Goal: Task Accomplishment & Management: Use online tool/utility

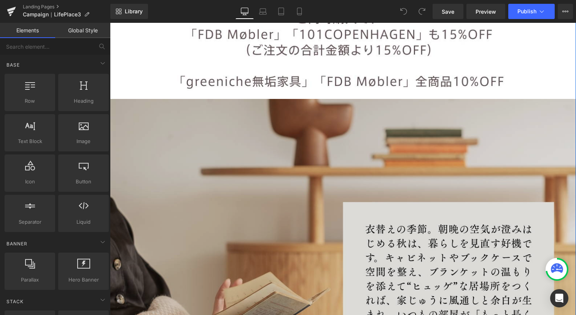
scroll to position [426, 0]
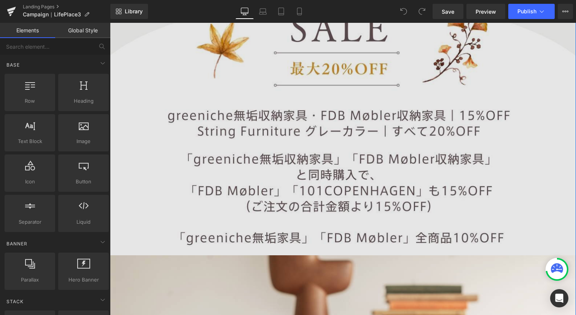
click at [372, 130] on img at bounding box center [343, 99] width 466 height 311
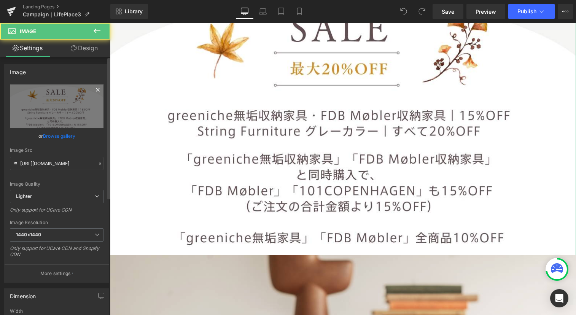
click at [93, 87] on icon at bounding box center [97, 89] width 9 height 9
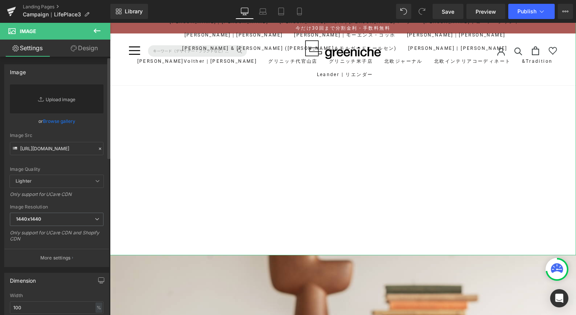
click at [81, 95] on link "Replace Image" at bounding box center [57, 98] width 94 height 29
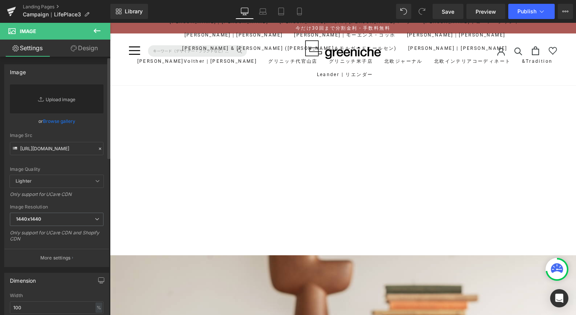
type input "C:\fakepath\LP_cp_top2.jpg"
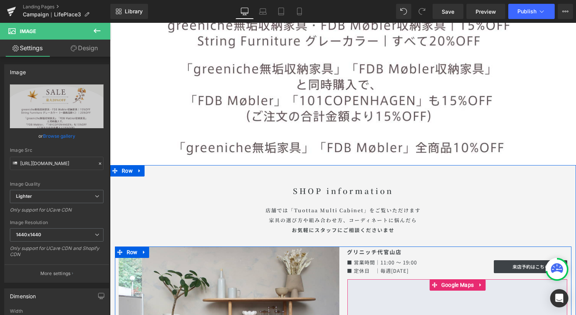
scroll to position [5053, 0]
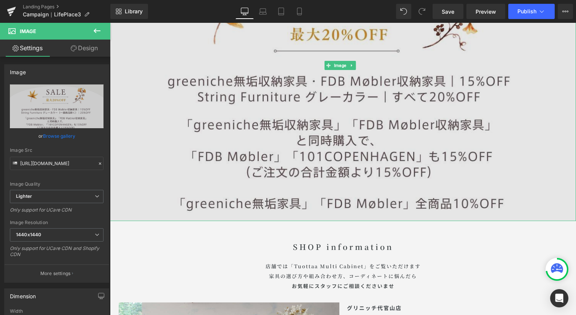
click at [424, 136] on img at bounding box center [343, 65] width 466 height 311
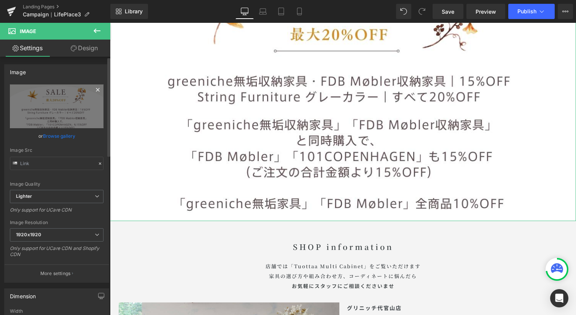
click at [97, 89] on icon at bounding box center [97, 89] width 9 height 9
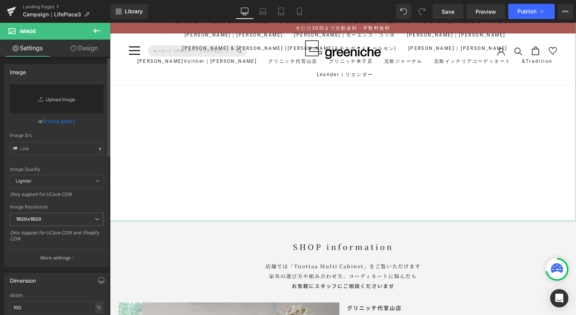
click at [72, 98] on link "Replace Image" at bounding box center [57, 98] width 94 height 29
type input "C:\fakepath\LP_cp_top2.jpg"
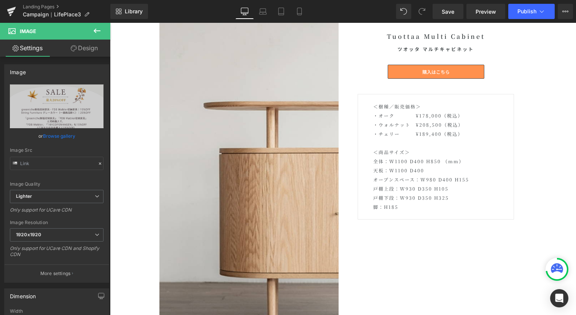
scroll to position [2834, 0]
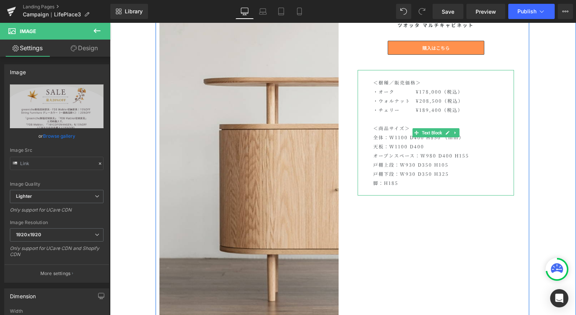
click at [464, 89] on p "・オーク　　　　¥178,000（税込）" at bounding box center [443, 91] width 140 height 9
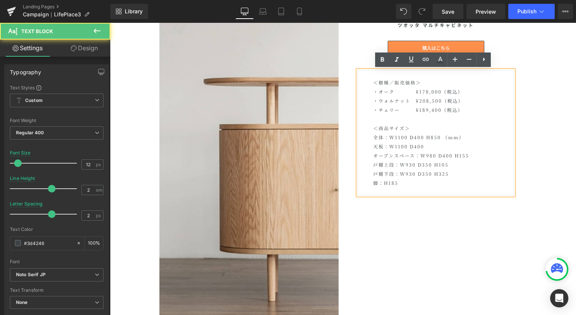
click at [462, 91] on p "・オーク　　　　¥178,000（税込）" at bounding box center [443, 91] width 140 height 9
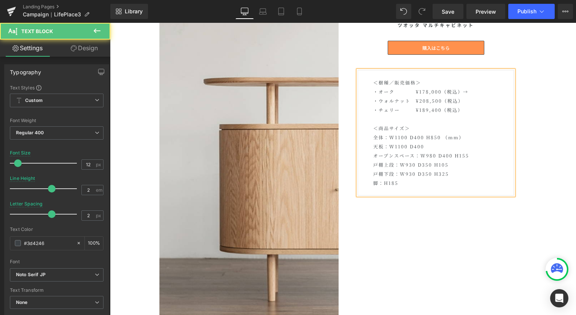
click at [471, 94] on p "・オーク　　　　¥178,000（税込）→" at bounding box center [443, 91] width 140 height 9
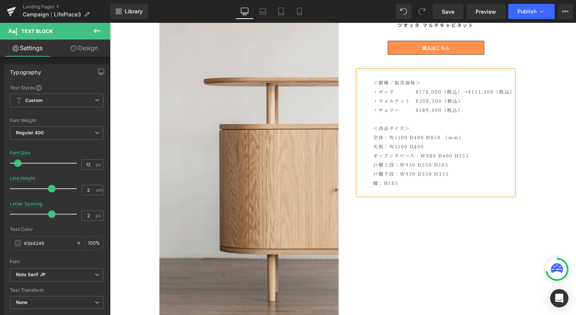
click at [470, 100] on p "・ウォルナット　¥208,500（税込）" at bounding box center [443, 100] width 140 height 9
click at [468, 108] on p "・チェリー　　　¥189,400（税込）" at bounding box center [443, 109] width 140 height 9
drag, startPoint x: 468, startPoint y: 108, endPoint x: 455, endPoint y: 130, distance: 25.6
click at [464, 128] on div "＜樹種／販売価格＞ ・オーク　　　　¥178,000（税込）→¥151,300（税込） ・ウォルナット　¥208,500（税込）→¥177,225（税込） ・…" at bounding box center [435, 133] width 156 height 126
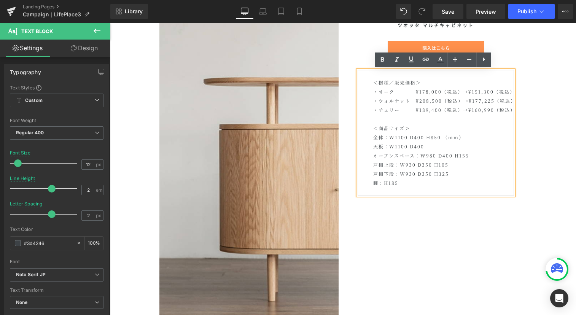
click at [417, 192] on div "＜樹種／販売価格＞ ・オーク　　　　¥178,000（税込）→¥151,300（税込） ・ウォルナット　¥208,500（税込）→¥177,225（税込） ・…" at bounding box center [435, 133] width 156 height 126
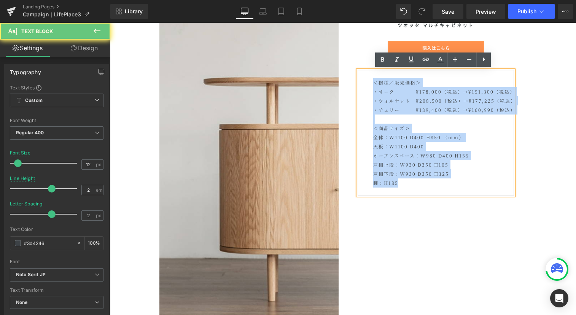
drag, startPoint x: 407, startPoint y: 186, endPoint x: 364, endPoint y: 79, distance: 115.2
click at [364, 79] on div "＜樹種／販売価格＞ ・オーク　　　　¥178,000（税込）→¥151,300（税込） ・ウォルナット　¥208,500（税込）→¥177,225（税込） ・…" at bounding box center [435, 133] width 156 height 126
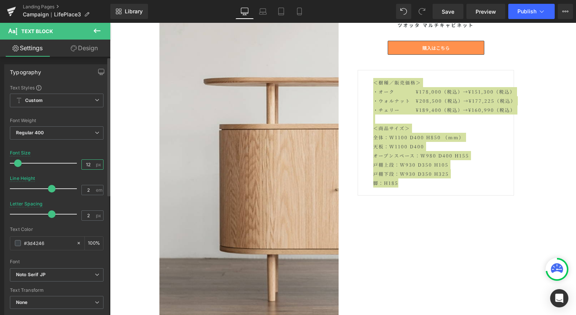
click at [88, 168] on input "12" at bounding box center [88, 165] width 13 height 10
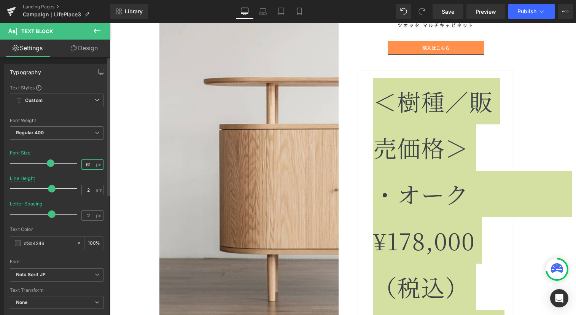
type input "6"
type input "11"
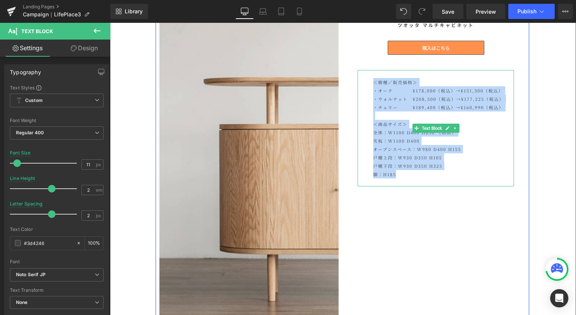
click at [476, 145] on p "全体：W1100 D400 H850 （mm） 天板：W1100 D400" at bounding box center [443, 136] width 140 height 17
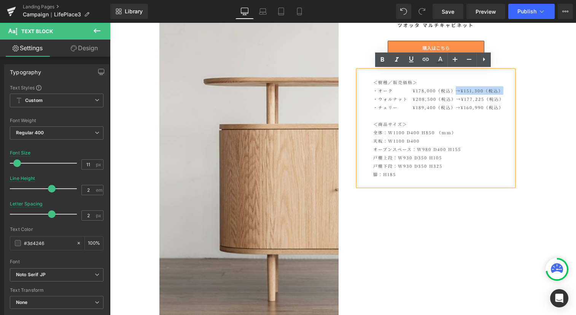
drag, startPoint x: 453, startPoint y: 91, endPoint x: 499, endPoint y: 92, distance: 45.7
click at [499, 92] on p "・オーク　　　　¥178,000（税込）→¥151,300（税込）" at bounding box center [443, 90] width 140 height 8
click at [443, 63] on icon at bounding box center [439, 59] width 9 height 9
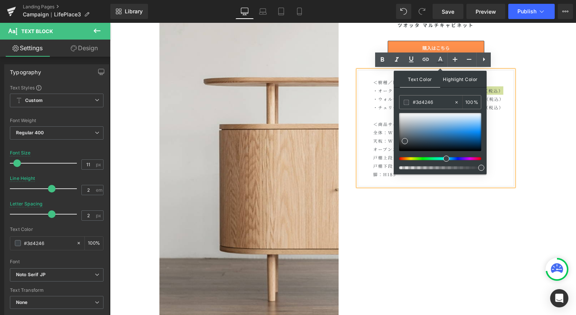
click at [452, 75] on span "Highlight Color" at bounding box center [460, 79] width 40 height 16
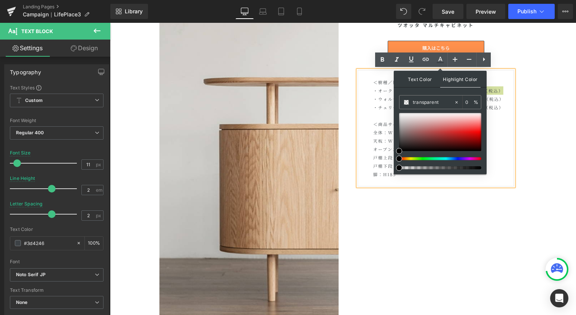
click at [429, 78] on span "Text Color" at bounding box center [420, 79] width 40 height 16
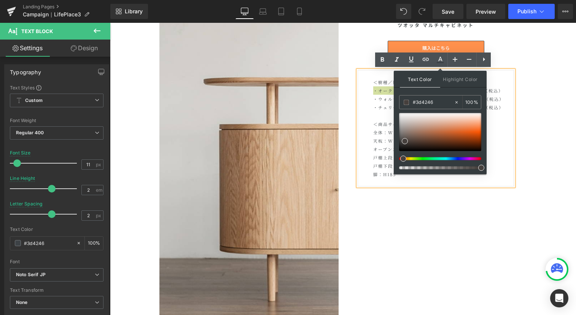
click at [400, 158] on div at bounding box center [437, 158] width 82 height 3
drag, startPoint x: 434, startPoint y: 100, endPoint x: 417, endPoint y: 100, distance: 17.1
click at [417, 100] on input "#3d4246" at bounding box center [433, 102] width 41 height 8
paste input "#ff3131"
click at [417, 100] on input "##ff3131" at bounding box center [433, 102] width 41 height 8
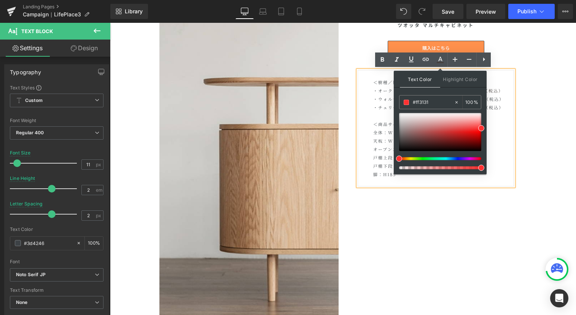
click at [495, 100] on p "・ウォルナット　¥208,500（税込）→¥177,225（税込）" at bounding box center [443, 99] width 140 height 8
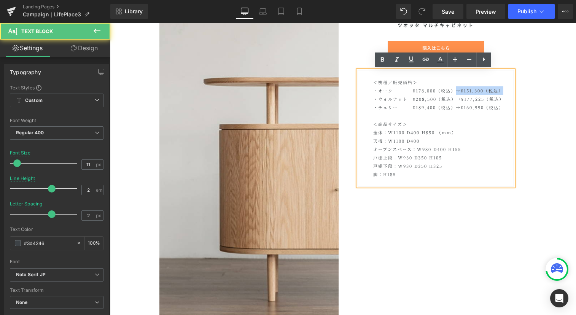
drag, startPoint x: 454, startPoint y: 91, endPoint x: 500, endPoint y: 92, distance: 46.0
click at [500, 92] on span "→¥151,300（税込）" at bounding box center [480, 90] width 48 height 6
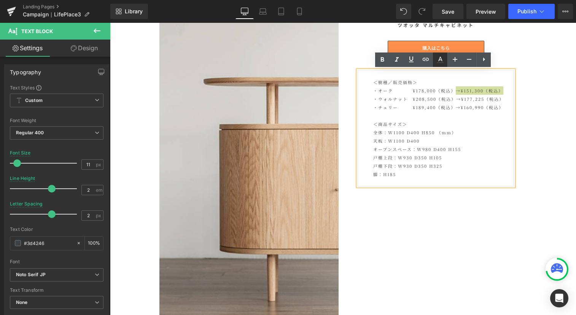
click at [441, 60] on icon at bounding box center [440, 59] width 4 height 5
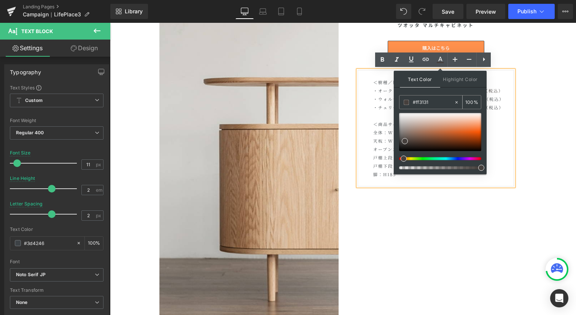
drag, startPoint x: 436, startPoint y: 102, endPoint x: 410, endPoint y: 102, distance: 25.5
click at [410, 102] on div "#ff3131" at bounding box center [426, 101] width 54 height 13
paste input "ff3131"
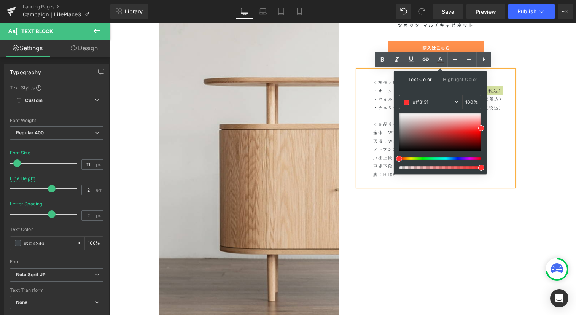
click at [425, 92] on div "Text Color Highlight Color #333333 #ff3131 100 % transparent 0 %" at bounding box center [440, 122] width 93 height 103
click at [493, 103] on p "・チェリー　　　¥189,400（税込）→¥160,990（税込）" at bounding box center [443, 107] width 140 height 8
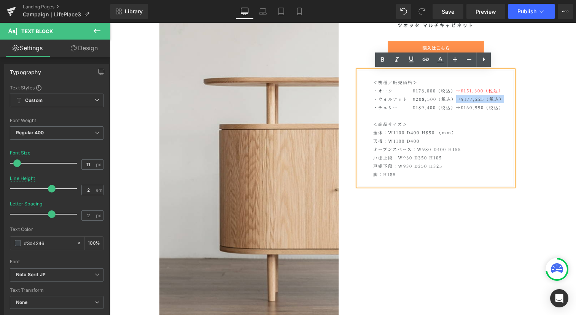
drag, startPoint x: 454, startPoint y: 99, endPoint x: 499, endPoint y: 100, distance: 44.9
click at [499, 100] on p "・ウォルナット　¥208,500（税込）→¥177,225（税込）" at bounding box center [443, 99] width 140 height 8
click at [435, 60] on icon at bounding box center [439, 59] width 9 height 9
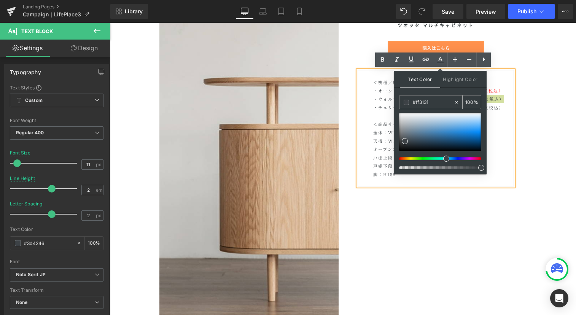
drag, startPoint x: 437, startPoint y: 102, endPoint x: 400, endPoint y: 102, distance: 36.1
click at [400, 102] on div "#ff3131" at bounding box center [426, 101] width 54 height 13
paste input "ff3131"
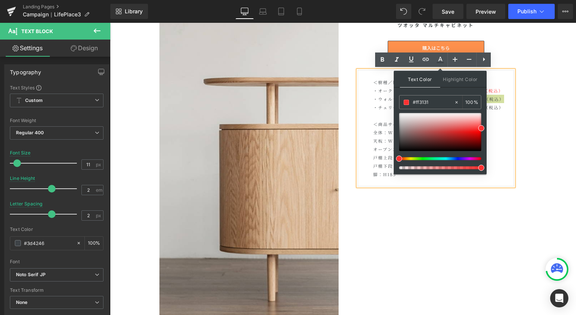
click at [436, 92] on div "Text Color Highlight Color #333333 #ff3131 100 % transparent 0 %" at bounding box center [440, 122] width 93 height 103
click at [506, 94] on p "・オーク　　　　¥178,000（税込） →¥151,300（税込）" at bounding box center [443, 90] width 140 height 8
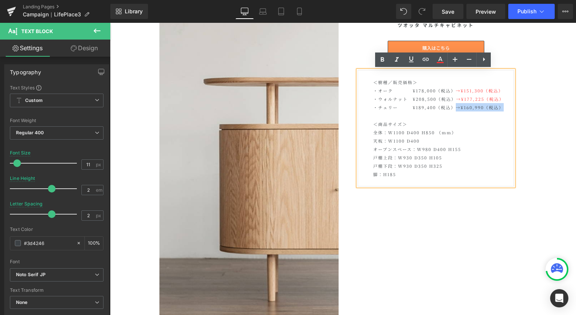
drag, startPoint x: 502, startPoint y: 106, endPoint x: 453, endPoint y: 106, distance: 49.1
click at [453, 106] on p "・チェリー　　　¥189,400（税込）→¥160,990（税込）" at bounding box center [443, 107] width 140 height 8
click at [443, 58] on icon at bounding box center [439, 59] width 9 height 9
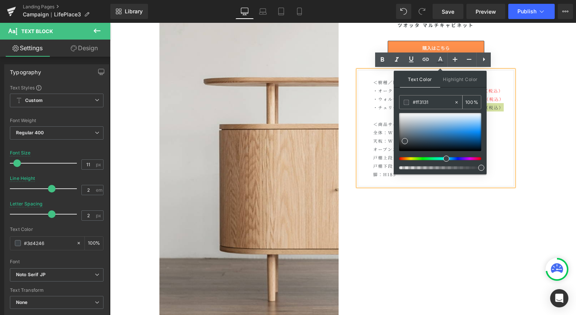
click at [454, 100] on icon at bounding box center [456, 102] width 5 height 5
click at [446, 102] on input "#ff3131" at bounding box center [433, 102] width 41 height 8
drag, startPoint x: 446, startPoint y: 102, endPoint x: 415, endPoint y: 104, distance: 31.3
click at [415, 104] on input "#ff3131" at bounding box center [433, 102] width 41 height 8
paste input "#ff3131"
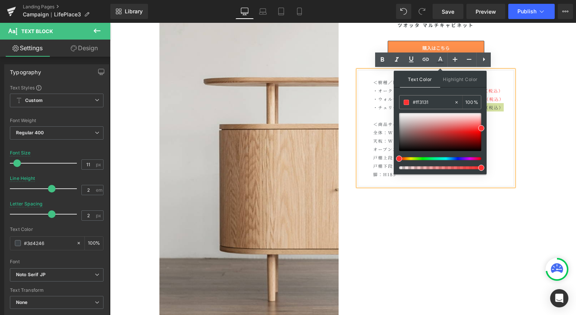
type input "#ff3131"
click at [434, 88] on div "Text Color Highlight Color #333333 #ff3131 100 % transparent 0 %" at bounding box center [440, 122] width 93 height 103
click at [373, 91] on p "・オーク　　　　¥178,000（税込） →¥151,300（税込）" at bounding box center [443, 90] width 140 height 8
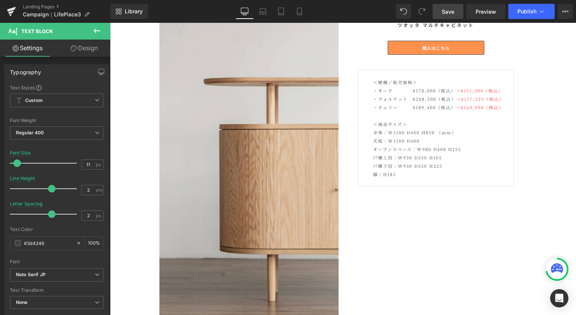
click at [437, 8] on link "Save" at bounding box center [447, 11] width 31 height 15
click at [531, 17] on button "Publish" at bounding box center [531, 11] width 46 height 15
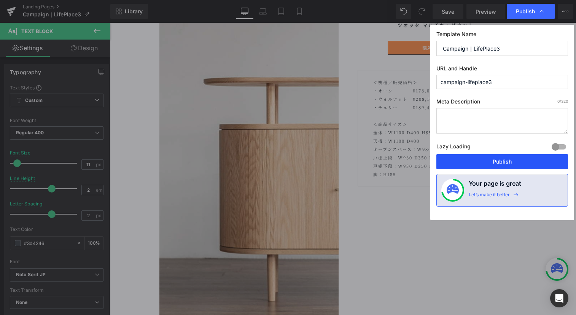
drag, startPoint x: 499, startPoint y: 157, endPoint x: 357, endPoint y: 181, distance: 143.9
click at [499, 157] on button "Publish" at bounding box center [502, 161] width 132 height 15
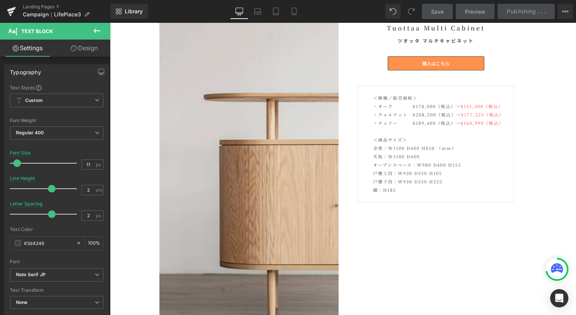
scroll to position [2750, 0]
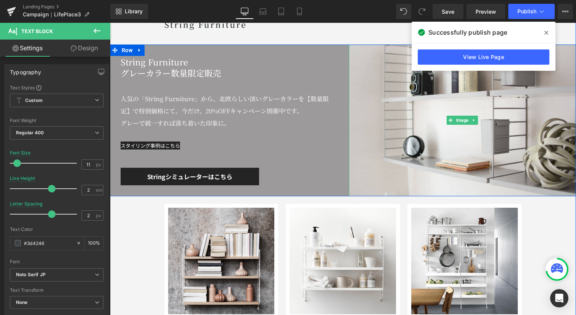
scroll to position [4316, 0]
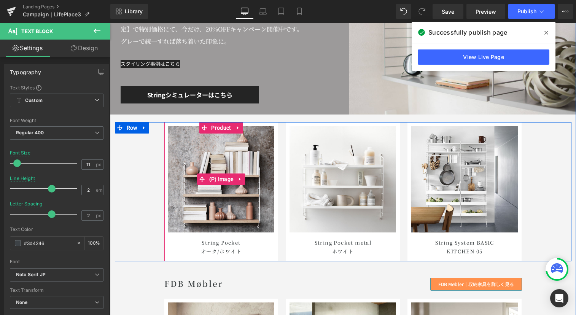
click at [222, 162] on img at bounding box center [221, 179] width 106 height 106
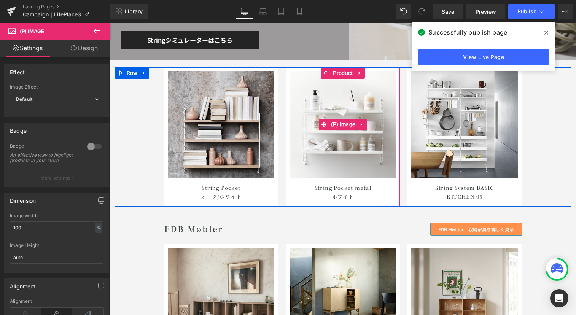
scroll to position [4378, 0]
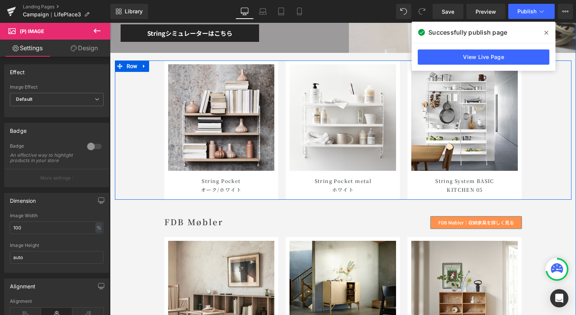
click at [553, 99] on div "Sale Off (P) Image String Pocket オーク /ホワイト Heading Product" at bounding box center [343, 130] width 456 height 140
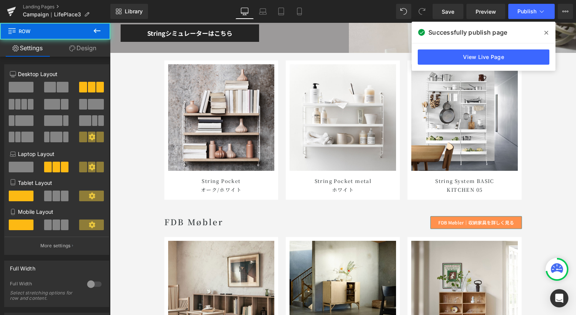
click at [547, 32] on icon at bounding box center [546, 33] width 4 height 6
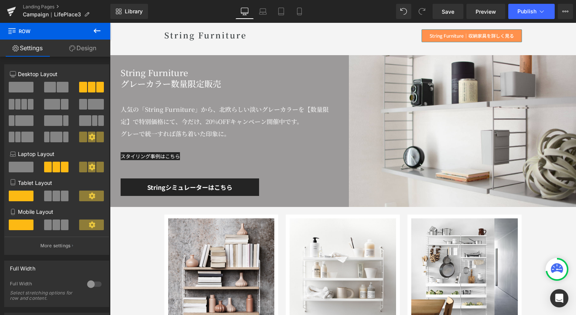
scroll to position [4131, 0]
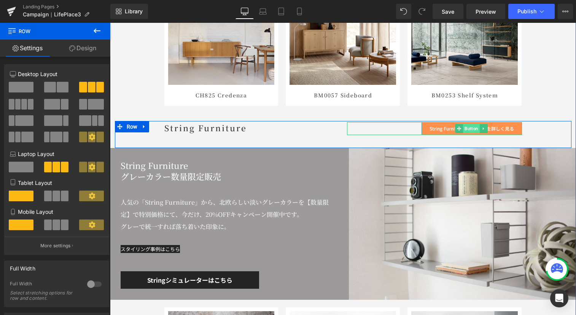
click at [470, 129] on span "Button" at bounding box center [471, 128] width 17 height 9
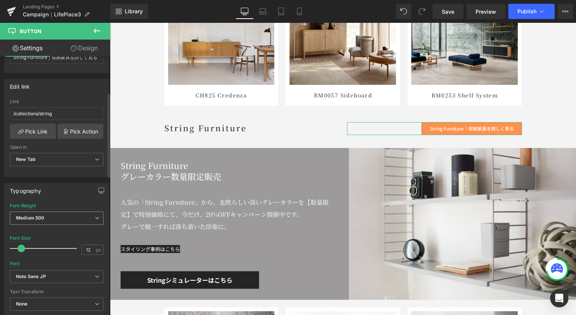
scroll to position [100, 0]
drag, startPoint x: 65, startPoint y: 116, endPoint x: -2, endPoint y: 104, distance: 68.0
click at [0, 104] on html "Button You are previewing how the will restyle your page. You can not edit Elem…" at bounding box center [288, 157] width 576 height 315
paste input "[URL][DOMAIN_NAME]"
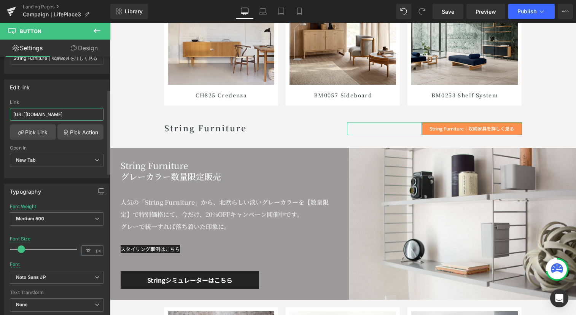
type input "[URL][DOMAIN_NAME]"
click at [37, 99] on div "Edit link /collections/string Link [URL][DOMAIN_NAME] Pick Link Pick Action Cur…" at bounding box center [56, 128] width 105 height 99
click at [450, 13] on span "Save" at bounding box center [448, 12] width 13 height 8
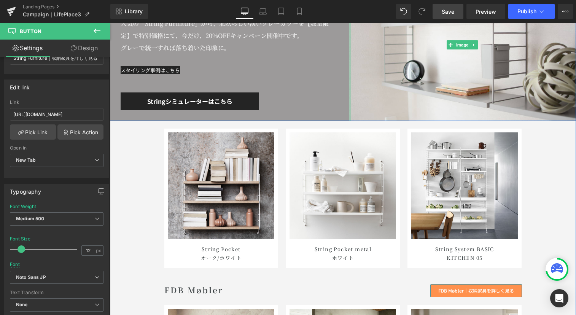
scroll to position [4371, 0]
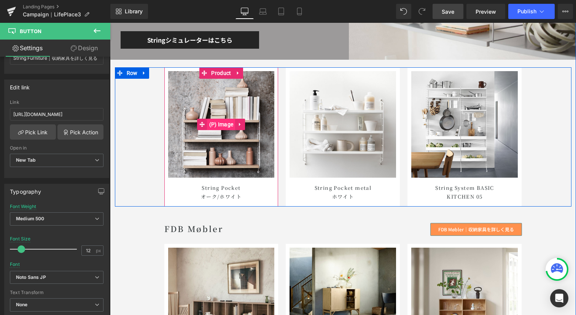
click at [219, 127] on span "(P) Image" at bounding box center [221, 124] width 28 height 11
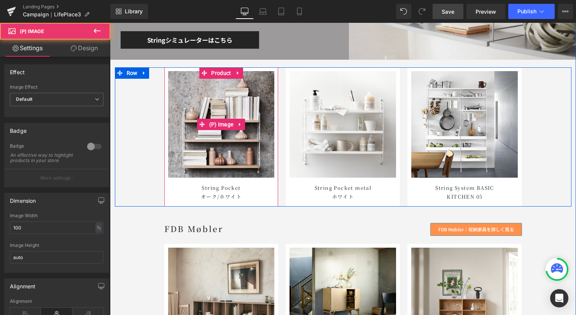
click at [222, 110] on img at bounding box center [221, 124] width 106 height 106
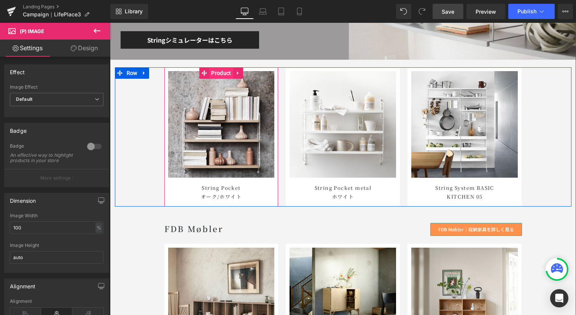
click at [222, 74] on span "Product" at bounding box center [221, 72] width 24 height 11
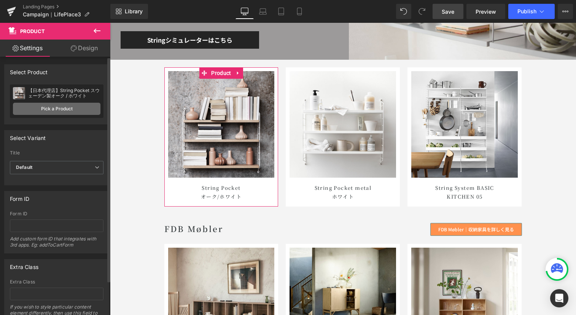
click at [64, 112] on link "Pick a Product" at bounding box center [56, 109] width 87 height 12
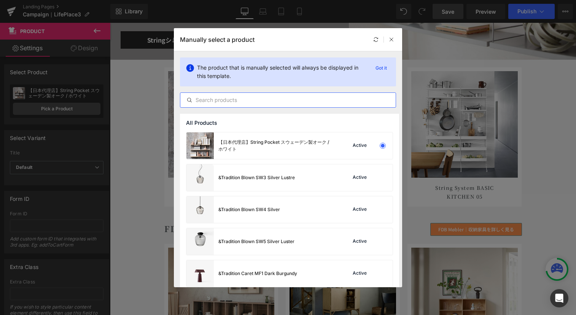
click at [243, 101] on input "text" at bounding box center [287, 99] width 215 height 9
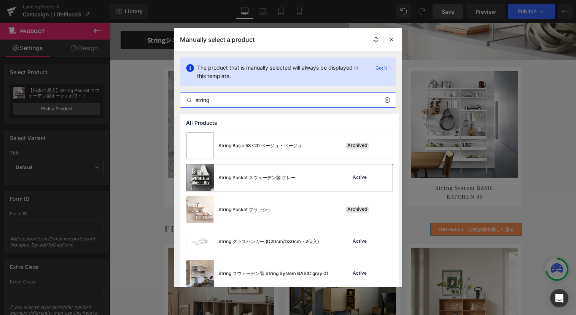
type input "string"
click at [262, 175] on div "String Pocket スウェーデン製 グレー" at bounding box center [256, 177] width 77 height 7
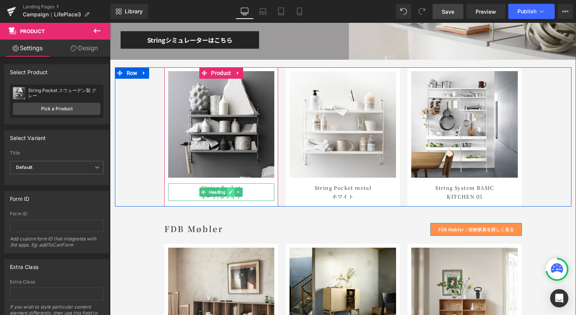
click at [229, 193] on icon at bounding box center [231, 192] width 4 height 5
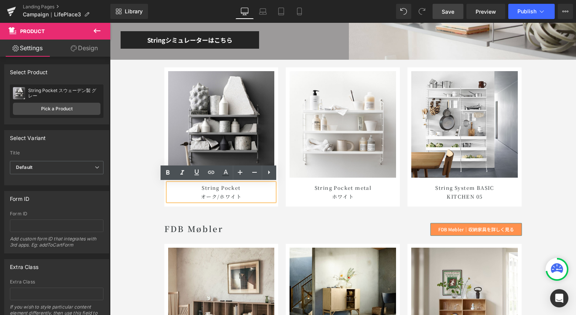
click at [249, 198] on h1 "String Pocket オーク /ホワイト" at bounding box center [221, 192] width 106 height 18
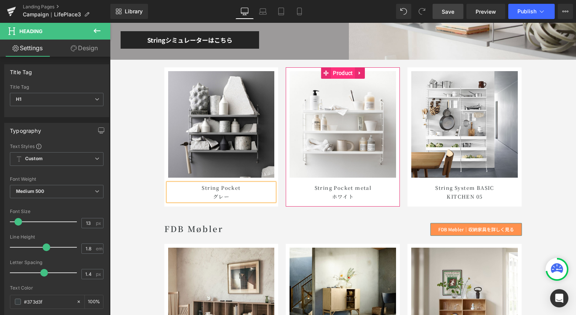
click at [343, 75] on span "Product" at bounding box center [343, 72] width 24 height 11
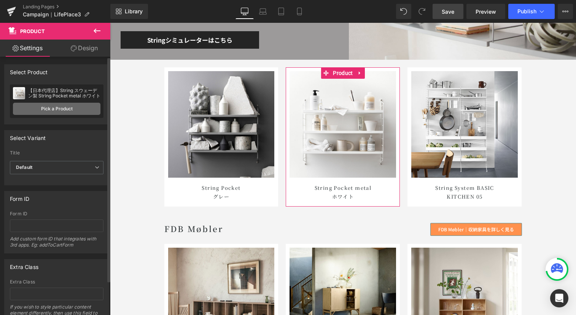
click at [64, 111] on link "Pick a Product" at bounding box center [56, 109] width 87 height 12
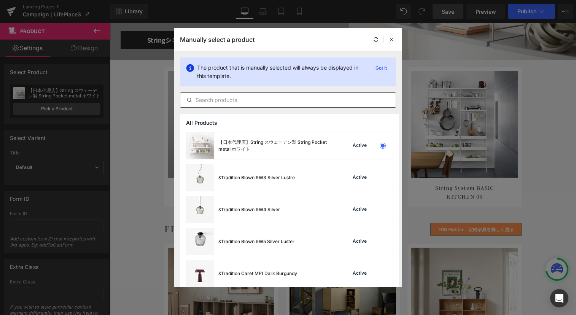
click at [242, 100] on input "text" at bounding box center [287, 99] width 215 height 9
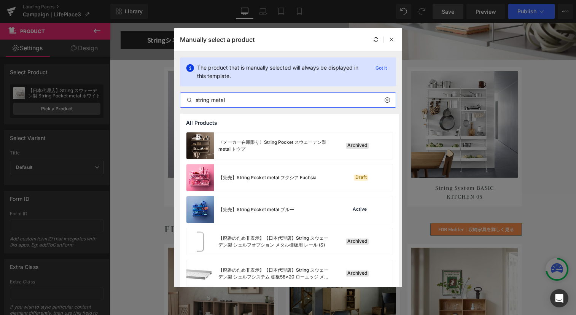
type input "string metal"
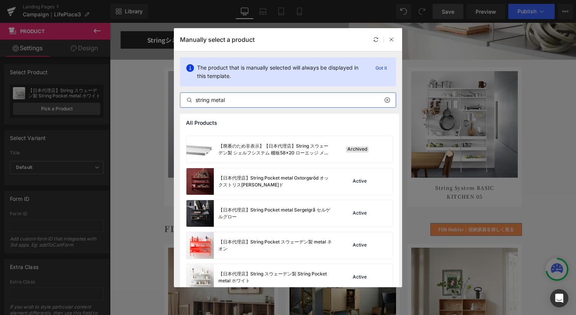
click at [281, 223] on div "【日本代理店】String Pocket metal Sergelgrå セルゲルグロー" at bounding box center [259, 213] width 146 height 27
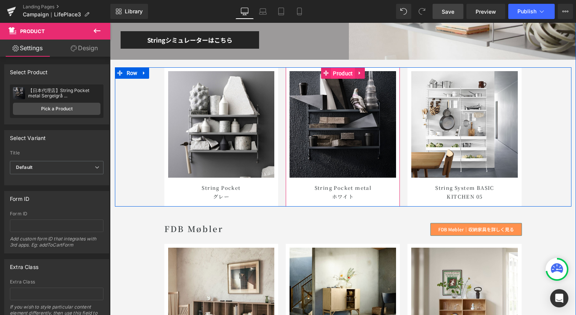
click at [337, 70] on span "Product" at bounding box center [343, 73] width 24 height 11
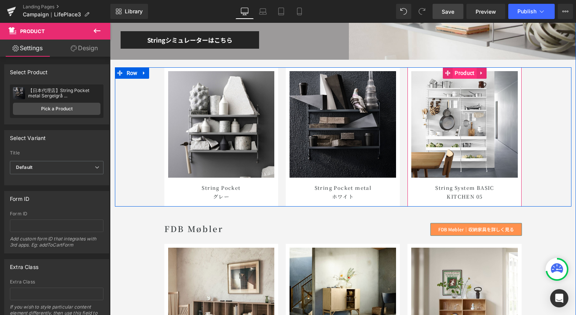
click at [465, 76] on span "Product" at bounding box center [465, 72] width 24 height 11
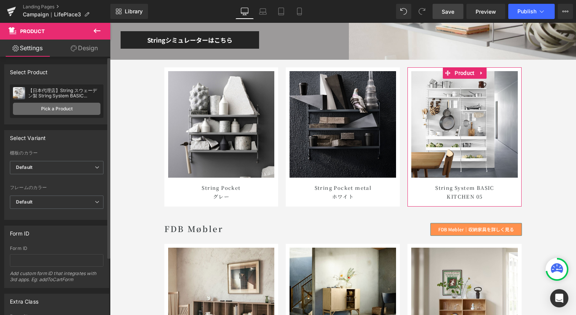
click at [62, 105] on link "Pick a Product" at bounding box center [56, 109] width 87 height 12
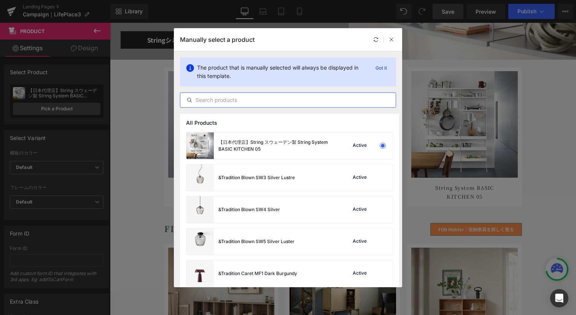
click at [218, 103] on input "text" at bounding box center [287, 99] width 215 height 9
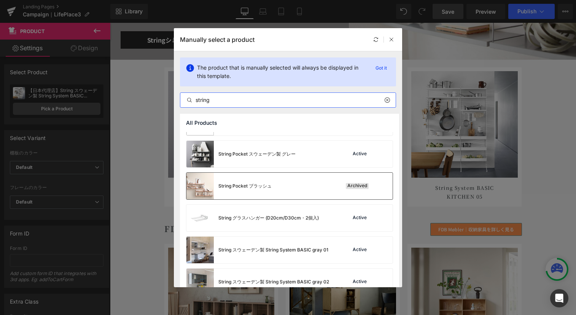
scroll to position [34, 0]
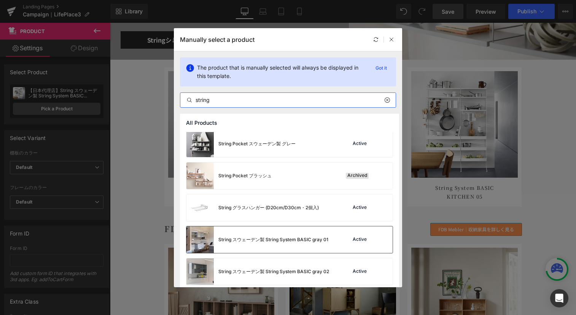
type input "string"
click at [277, 236] on div "String スウェーデン製 String System BASIC gray 01" at bounding box center [273, 239] width 110 height 7
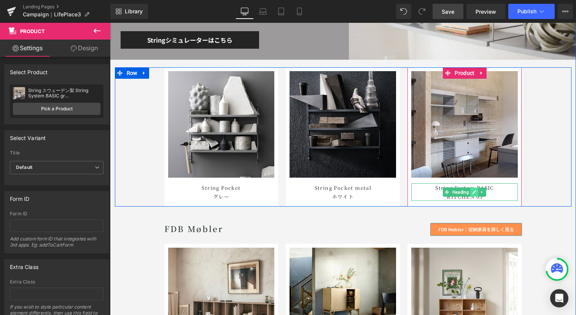
click at [472, 192] on icon at bounding box center [474, 192] width 4 height 5
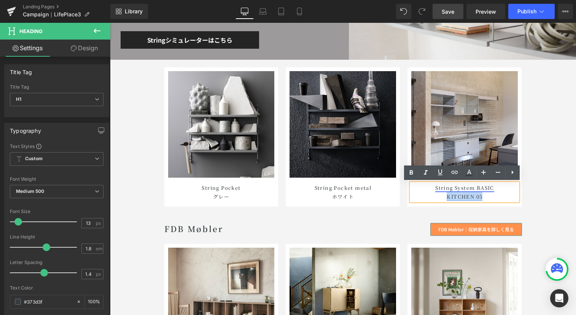
drag, startPoint x: 485, startPoint y: 197, endPoint x: 445, endPoint y: 197, distance: 39.9
click at [445, 197] on h1 "String System BASIC KITCHEN 05" at bounding box center [464, 192] width 106 height 18
paste div
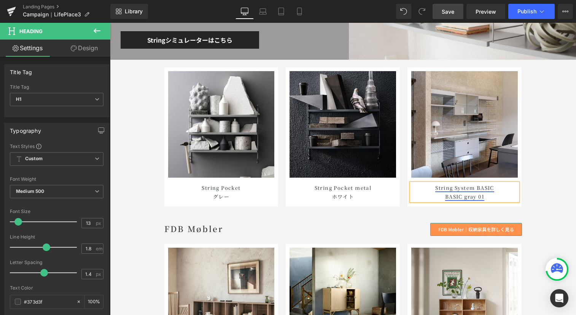
click at [462, 194] on link "String System BASIC BASIC gray 01" at bounding box center [464, 192] width 59 height 16
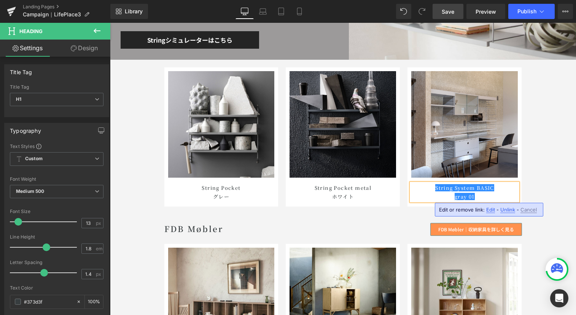
click at [559, 154] on div "Sale Off (P) Image String Pocket グレ ー Heading Product" at bounding box center [343, 137] width 456 height 140
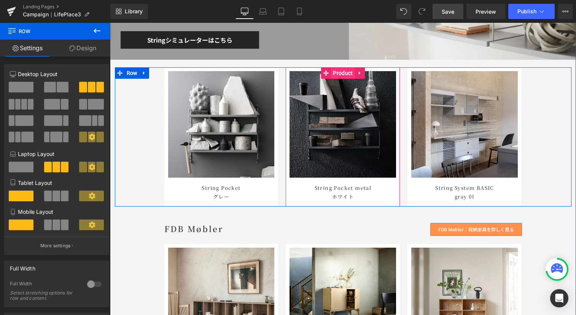
click at [344, 76] on span "Product" at bounding box center [343, 72] width 24 height 11
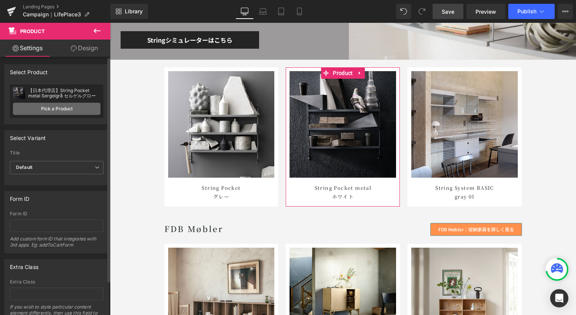
click at [64, 111] on link "Pick a Product" at bounding box center [56, 109] width 87 height 12
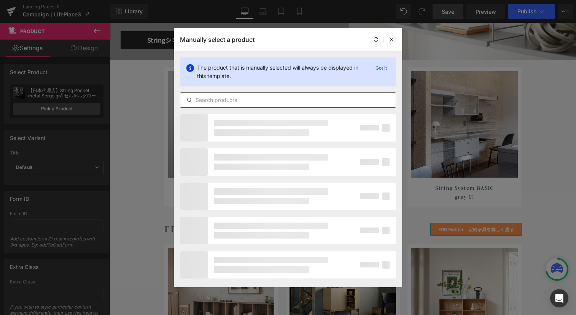
click at [215, 105] on div at bounding box center [288, 99] width 216 height 15
click at [215, 103] on input "text" at bounding box center [287, 99] width 215 height 9
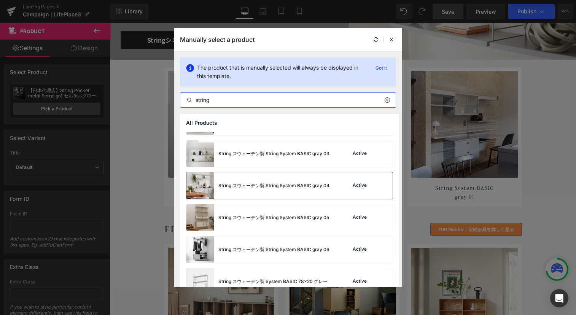
scroll to position [184, 0]
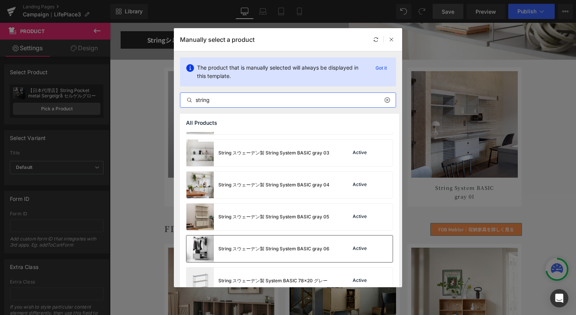
type input "string"
click at [280, 242] on div "String スウェーデン製 String System BASIC gray 06" at bounding box center [257, 248] width 143 height 27
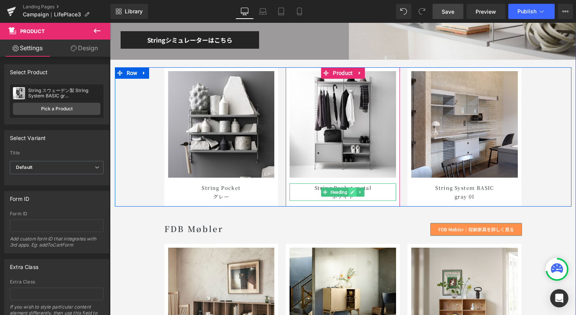
click at [351, 192] on icon at bounding box center [353, 192] width 4 height 5
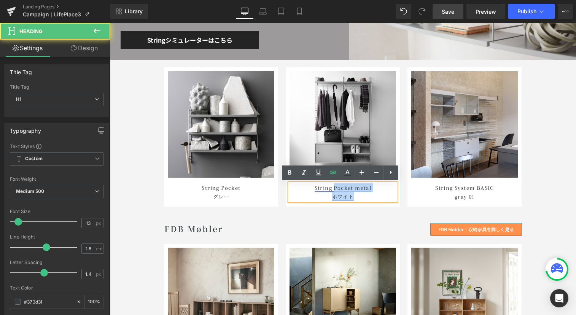
drag, startPoint x: 332, startPoint y: 187, endPoint x: 350, endPoint y: 194, distance: 19.5
click at [350, 194] on link "String Pocket metal ホワイト" at bounding box center [343, 192] width 57 height 16
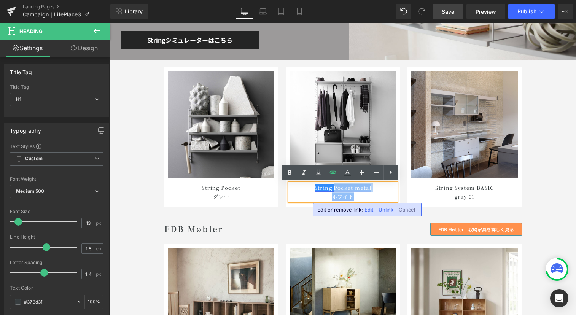
paste div
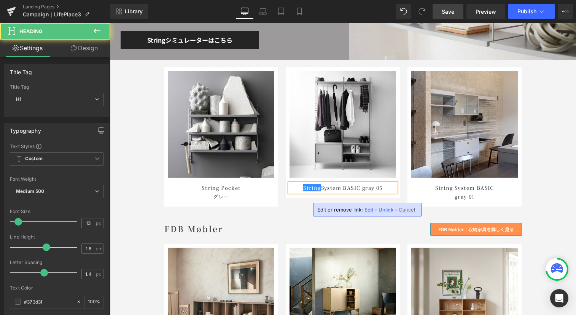
click at [339, 189] on h1 "String System BASIC gray 05" at bounding box center [342, 187] width 106 height 9
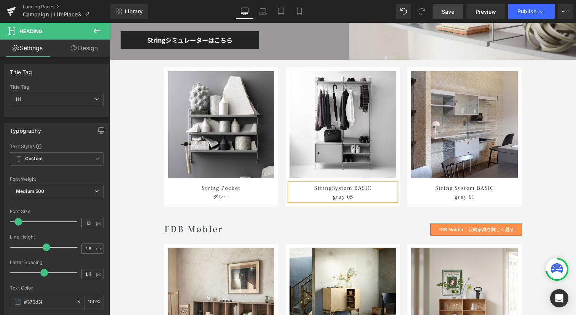
click at [545, 117] on div "Sale Off (P) Image String Pocket グレ ー Heading Product" at bounding box center [343, 137] width 456 height 140
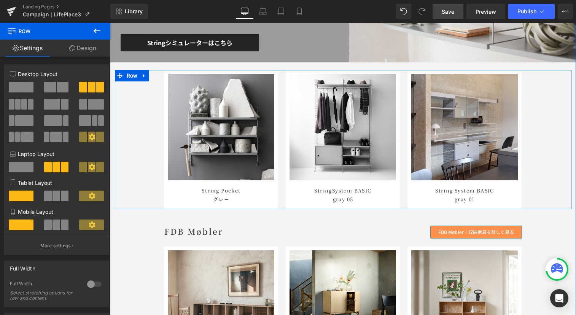
scroll to position [4368, 0]
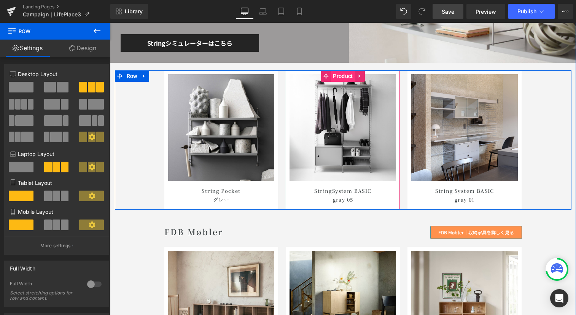
click at [339, 79] on span "Product" at bounding box center [343, 75] width 24 height 11
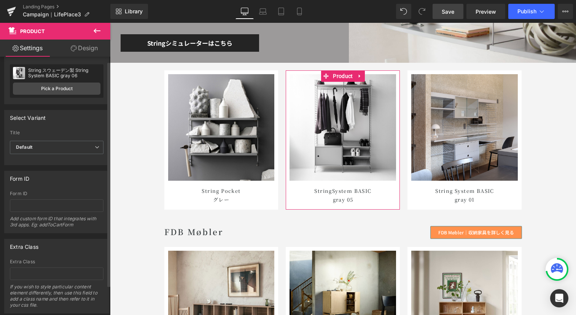
scroll to position [0, 0]
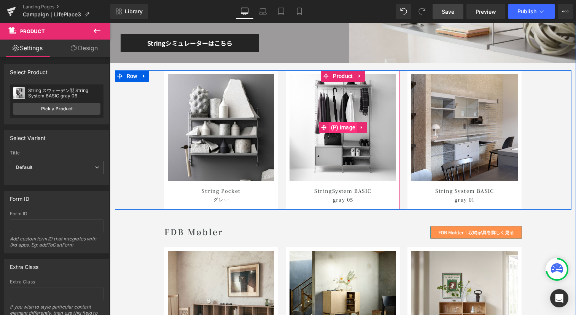
click at [340, 130] on span "(P) Image" at bounding box center [343, 127] width 28 height 11
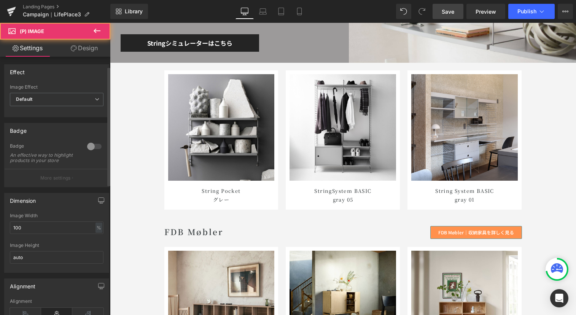
scroll to position [304, 0]
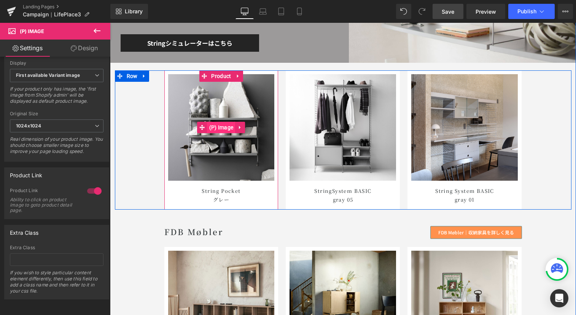
click at [223, 129] on span "(P) Image" at bounding box center [221, 127] width 28 height 11
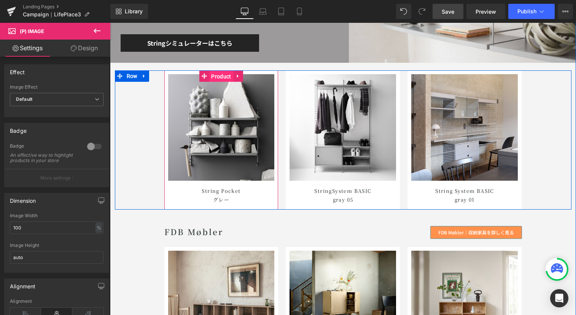
click at [219, 80] on span "Product" at bounding box center [221, 76] width 24 height 11
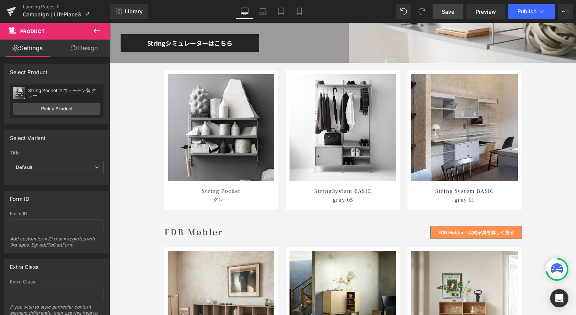
click at [444, 12] on span "Save" at bounding box center [448, 12] width 13 height 8
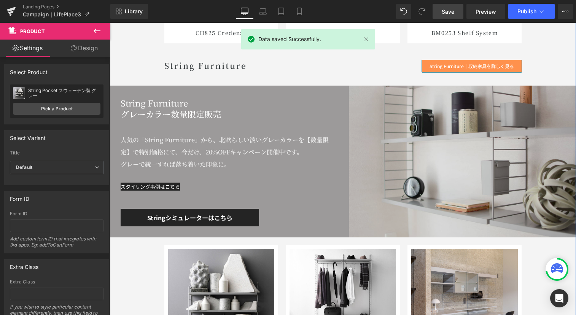
scroll to position [4241, 0]
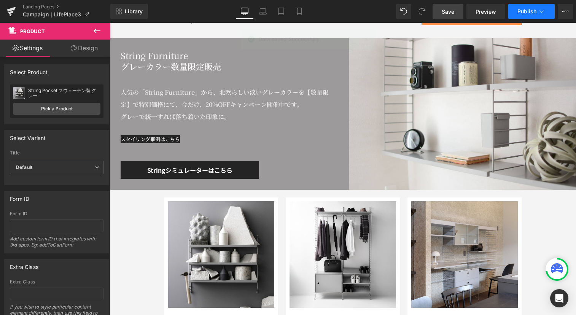
click at [536, 11] on span "Publish" at bounding box center [526, 11] width 19 height 6
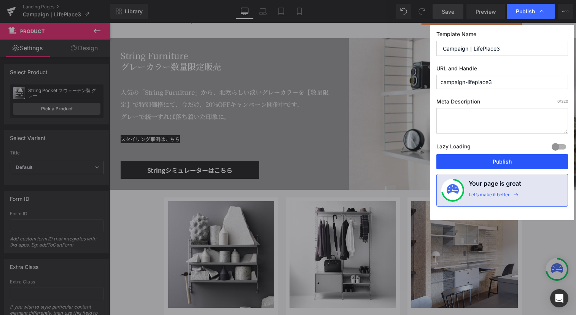
click at [480, 159] on button "Publish" at bounding box center [502, 161] width 132 height 15
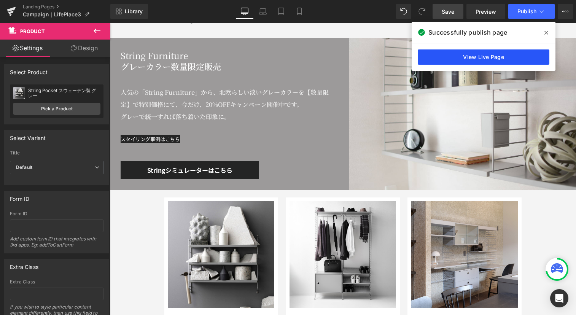
click at [484, 54] on link "View Live Page" at bounding box center [484, 56] width 132 height 15
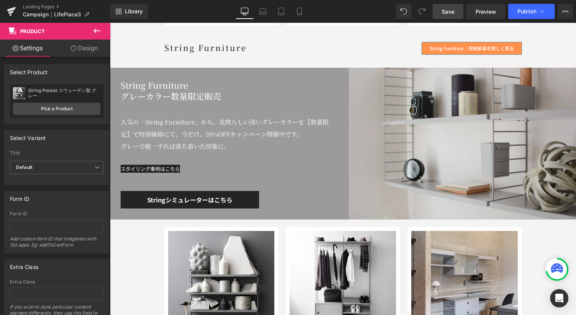
scroll to position [4222, 0]
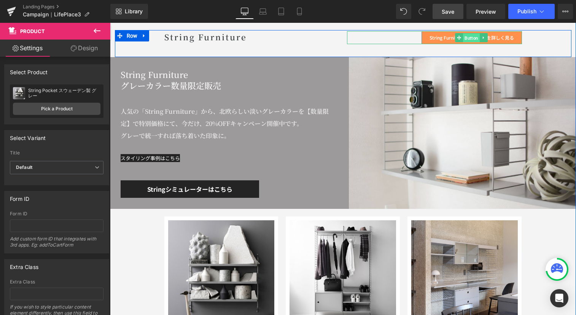
click at [472, 37] on span "Button" at bounding box center [471, 37] width 17 height 9
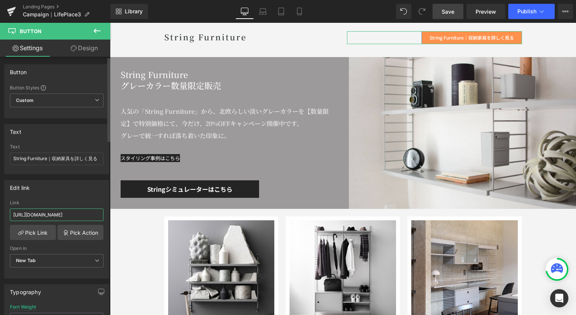
click at [67, 214] on input "[URL][DOMAIN_NAME]" at bounding box center [57, 214] width 94 height 13
paste input "-gray-campaign-2025"
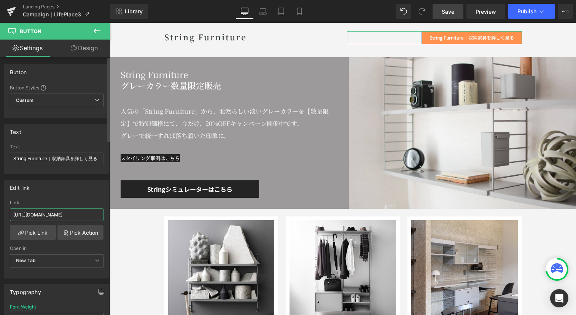
scroll to position [0, 45]
type input "[URL][DOMAIN_NAME]"
click at [71, 204] on div "Link" at bounding box center [57, 202] width 94 height 5
click at [456, 12] on link "Save" at bounding box center [447, 11] width 31 height 15
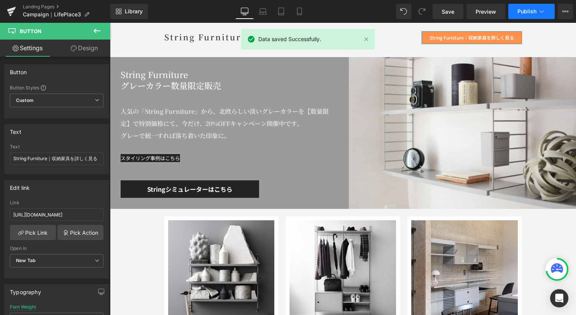
click at [549, 16] on button "Publish" at bounding box center [531, 11] width 46 height 15
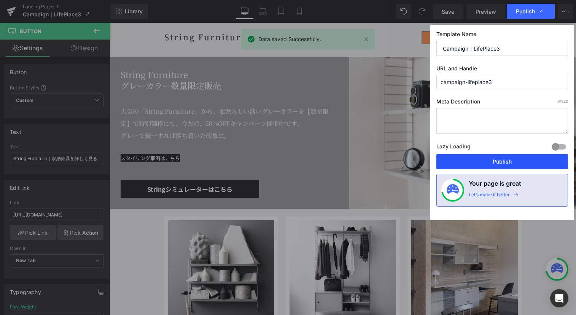
click at [497, 156] on button "Publish" at bounding box center [502, 161] width 132 height 15
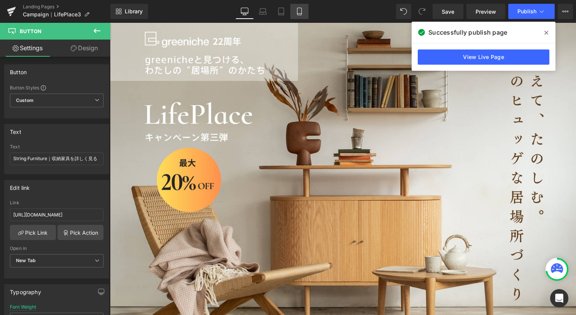
click at [302, 11] on icon at bounding box center [300, 12] width 8 height 8
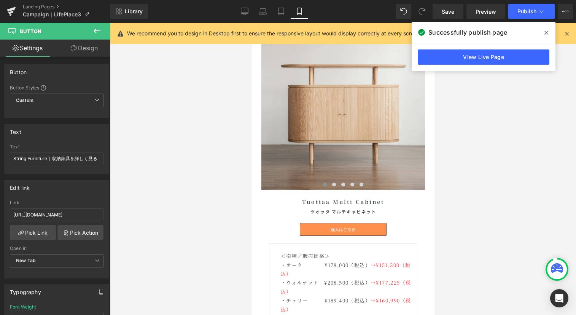
scroll to position [1728, 0]
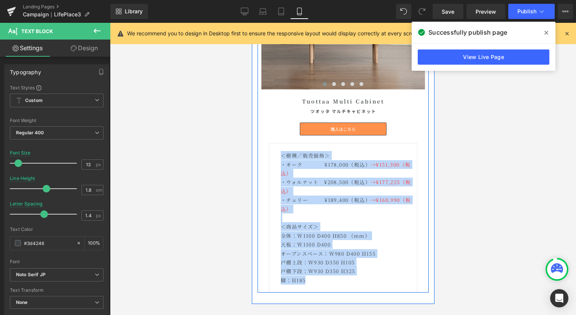
drag, startPoint x: 314, startPoint y: 279, endPoint x: 263, endPoint y: 151, distance: 137.4
click at [263, 151] on div "Tuottaa Multi Cabinet Heading ツオッタ マルチキャビネット Heading 購入はこちら Button ＜樹種／販売価格＞ ・オ…" at bounding box center [342, 190] width 171 height 203
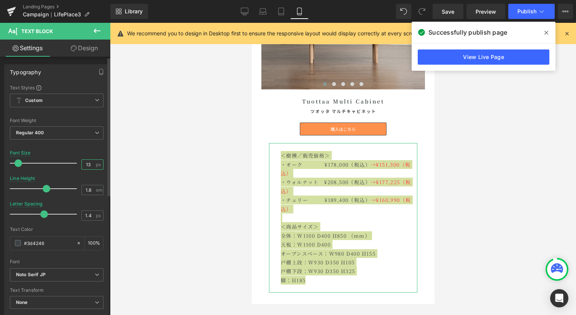
click at [90, 165] on input "13" at bounding box center [88, 165] width 13 height 10
type input "11"
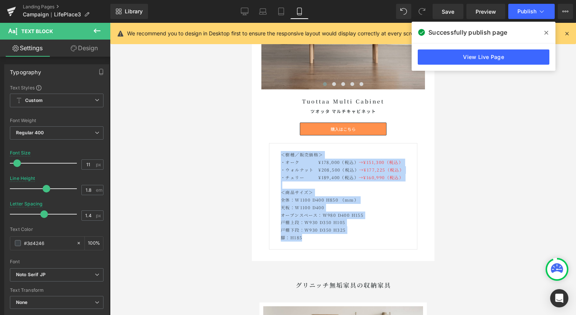
click at [257, 122] on div "Image Image Image Image Image ‹ › Carousel Tuottaa Multi Cabinet Heading ツオッタ マ…" at bounding box center [342, 88] width 171 height 324
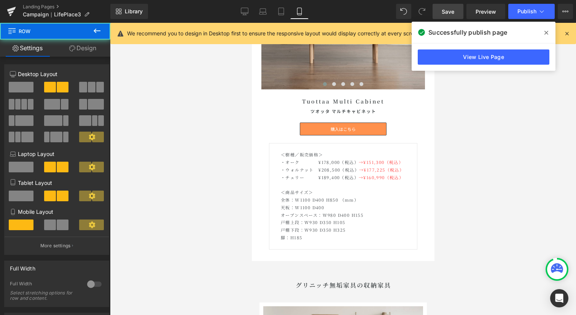
click at [450, 10] on span "Save" at bounding box center [448, 12] width 13 height 8
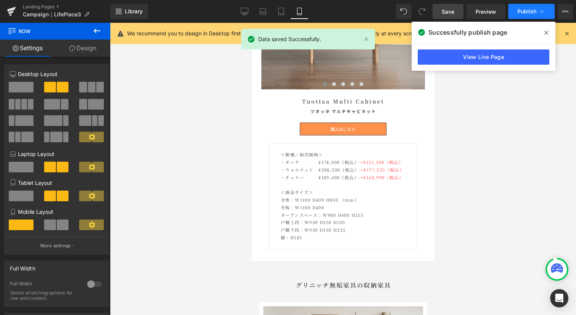
click at [542, 8] on icon at bounding box center [542, 12] width 8 height 8
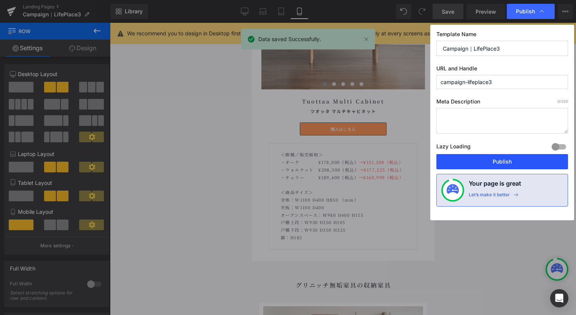
click at [489, 163] on button "Publish" at bounding box center [502, 161] width 132 height 15
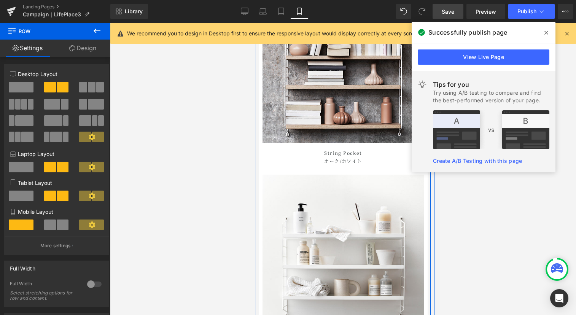
scroll to position [4287, 0]
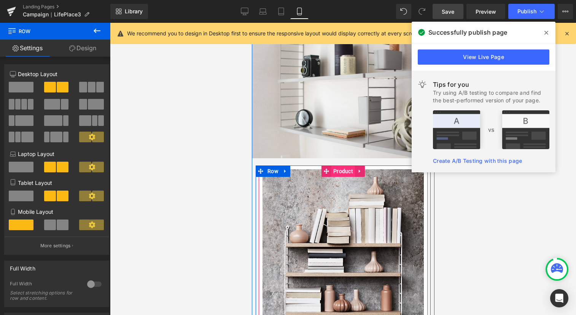
click at [342, 175] on span "Product" at bounding box center [343, 170] width 24 height 11
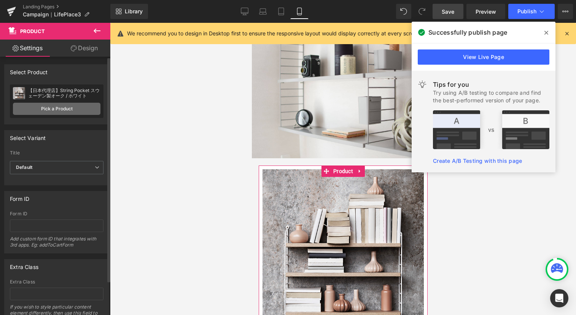
click at [56, 111] on link "Pick a Product" at bounding box center [56, 109] width 87 height 12
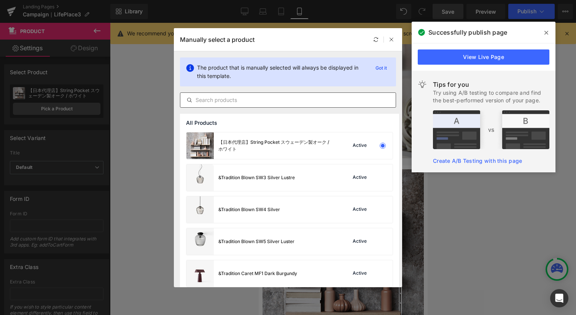
click at [237, 95] on input "text" at bounding box center [287, 99] width 215 height 9
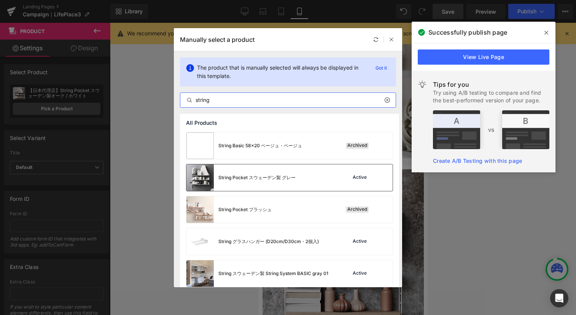
type input "string"
click at [262, 171] on div "String Pocket スウェーデン製 グレー" at bounding box center [240, 177] width 109 height 27
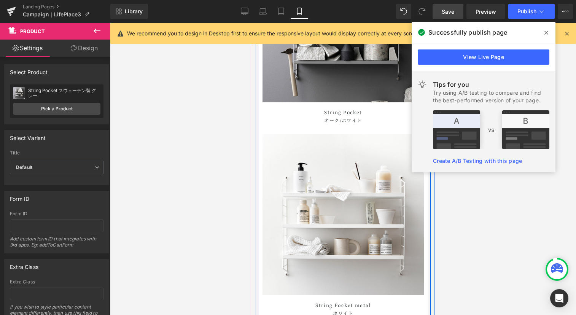
scroll to position [4515, 0]
click at [364, 117] on h1 "String Pocket オーク /ホワイト" at bounding box center [342, 116] width 161 height 16
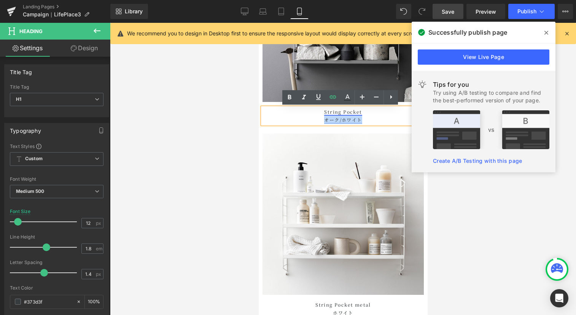
drag, startPoint x: 361, startPoint y: 118, endPoint x: 322, endPoint y: 120, distance: 38.5
click at [322, 120] on h1 "String Pocket オーク /ホワイト" at bounding box center [342, 116] width 161 height 16
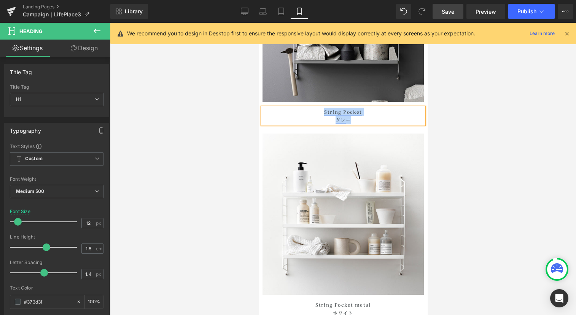
drag, startPoint x: 347, startPoint y: 118, endPoint x: 322, endPoint y: 113, distance: 25.7
click at [322, 113] on h1 "String Pocket グレ ー" at bounding box center [342, 116] width 161 height 16
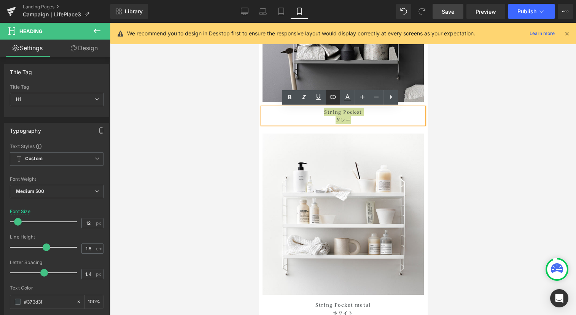
click at [336, 97] on icon at bounding box center [332, 96] width 9 height 9
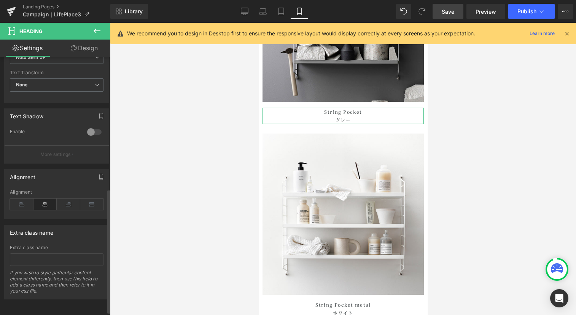
scroll to position [153, 0]
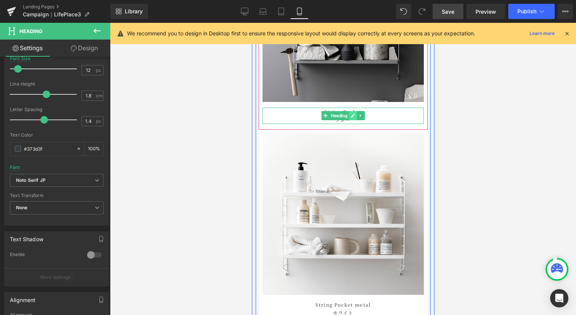
click at [351, 117] on icon at bounding box center [353, 116] width 4 height 4
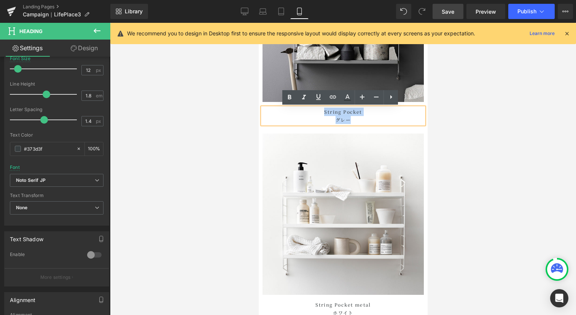
drag, startPoint x: 353, startPoint y: 119, endPoint x: 323, endPoint y: 113, distance: 31.0
click at [323, 113] on h1 "String Pocket グレー" at bounding box center [342, 116] width 161 height 16
click at [331, 99] on icon at bounding box center [332, 96] width 9 height 9
click at [308, 137] on input "text" at bounding box center [327, 135] width 117 height 19
paste input "[URL][DOMAIN_NAME]"
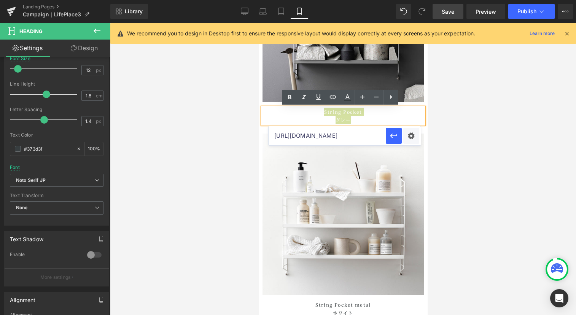
scroll to position [0, 31]
type input "[URL][DOMAIN_NAME]"
click at [396, 137] on icon "button" at bounding box center [393, 135] width 9 height 9
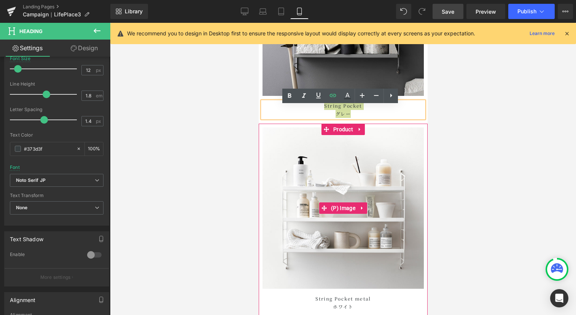
scroll to position [4573, 0]
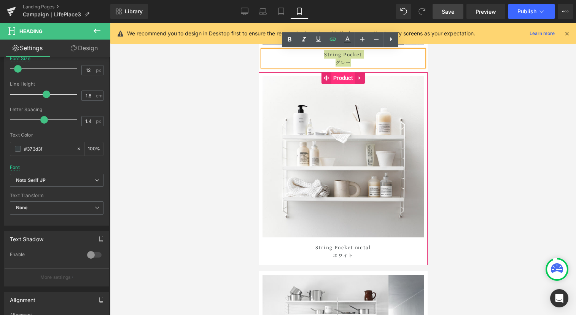
click at [347, 81] on span "Product" at bounding box center [343, 77] width 24 height 11
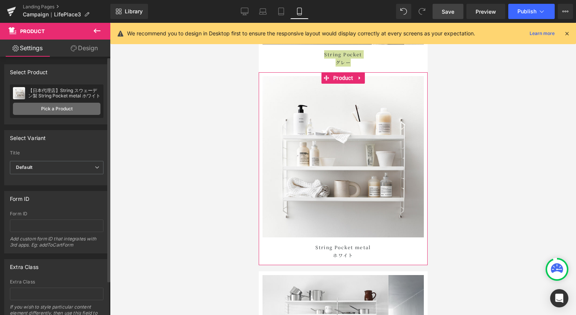
click at [65, 106] on link "Pick a Product" at bounding box center [56, 109] width 87 height 12
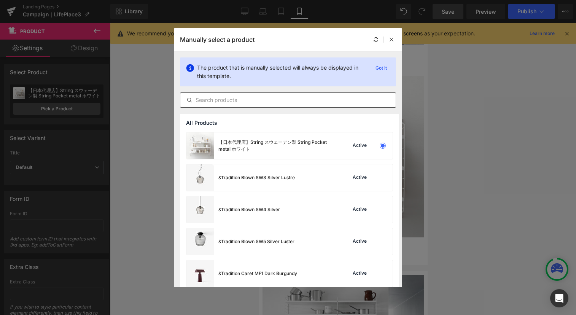
click at [223, 98] on input "text" at bounding box center [287, 99] width 215 height 9
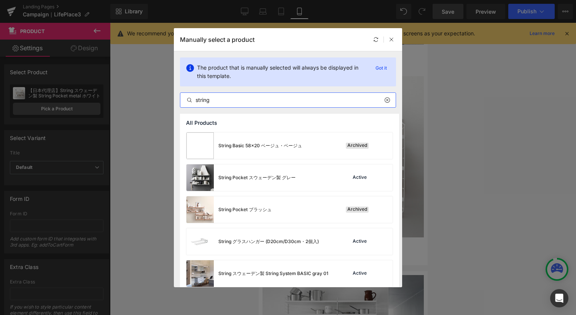
type input "string"
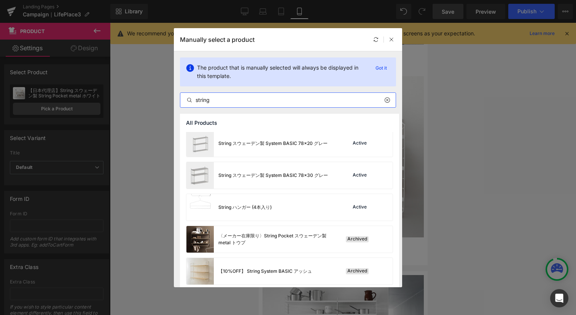
scroll to position [194, 0]
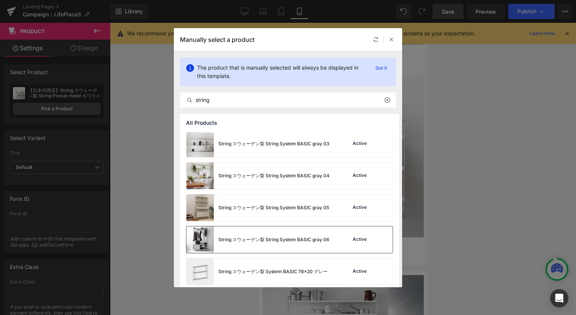
click at [269, 238] on div "String スウェーデン製 String System BASIC gray 06" at bounding box center [273, 239] width 111 height 7
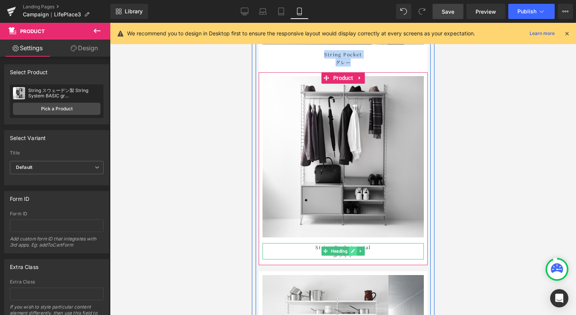
click at [348, 253] on link at bounding box center [352, 250] width 8 height 9
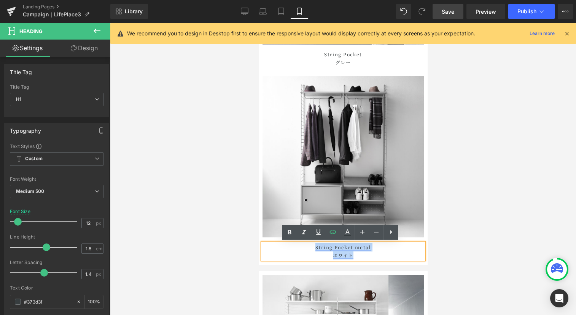
drag, startPoint x: 351, startPoint y: 256, endPoint x: 314, endPoint y: 246, distance: 38.2
click at [314, 246] on h1 "String Pocket metal ホワイト" at bounding box center [342, 251] width 161 height 16
paste div
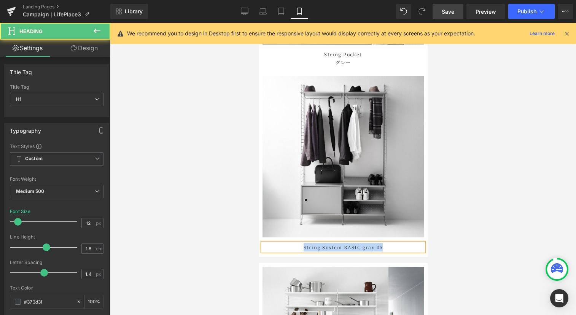
drag, startPoint x: 386, startPoint y: 248, endPoint x: 248, endPoint y: 250, distance: 137.7
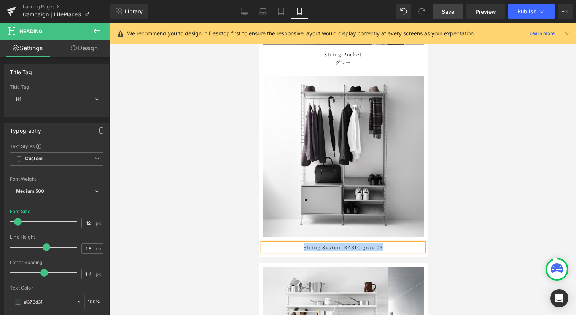
click at [385, 249] on h1 "String System BASIC gray 05" at bounding box center [342, 247] width 161 height 8
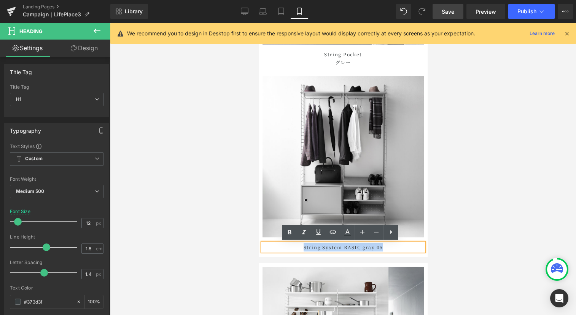
drag, startPoint x: 381, startPoint y: 246, endPoint x: 299, endPoint y: 244, distance: 81.8
click at [276, 248] on h1 "String System BASIC gray 05" at bounding box center [342, 247] width 161 height 8
click at [328, 234] on icon at bounding box center [332, 231] width 9 height 9
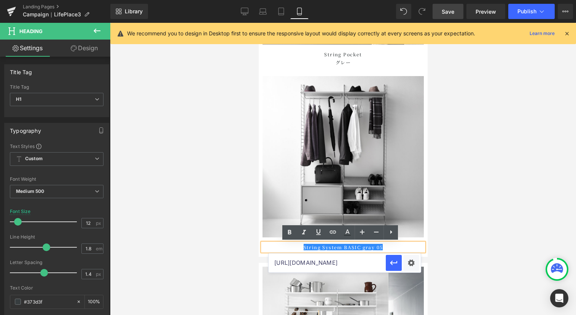
click at [276, 260] on input "[URL][DOMAIN_NAME]" at bounding box center [327, 262] width 117 height 19
paste input "[URL][DOMAIN_NAME]"
type input "[URL][DOMAIN_NAME]"
click at [393, 266] on icon "button" at bounding box center [393, 262] width 9 height 9
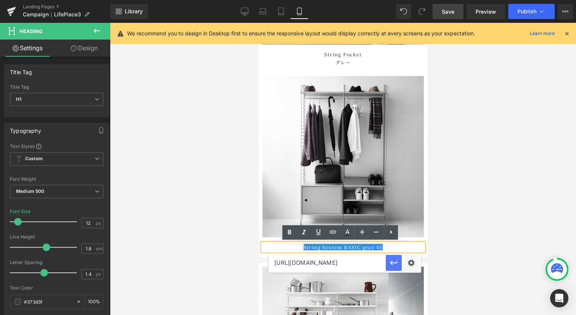
scroll to position [0, 0]
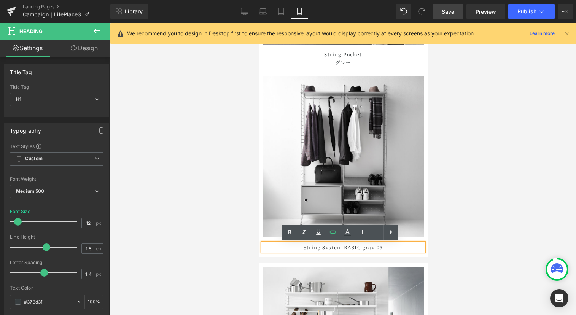
click at [189, 135] on div at bounding box center [343, 169] width 466 height 292
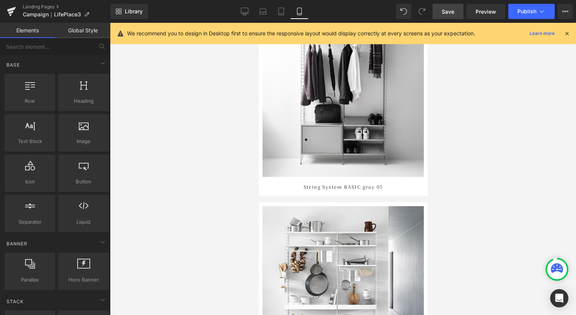
scroll to position [4722, 0]
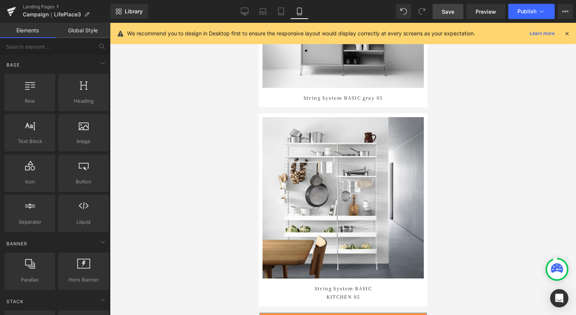
click at [341, 149] on img at bounding box center [342, 197] width 161 height 161
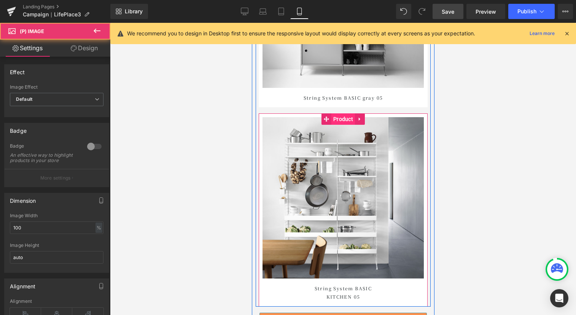
click at [344, 121] on span "Product" at bounding box center [343, 118] width 24 height 11
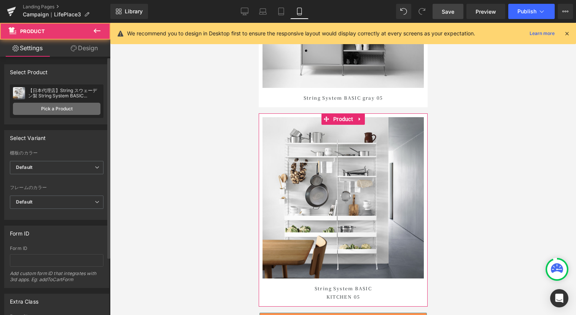
click at [68, 106] on link "Pick a Product" at bounding box center [56, 109] width 87 height 12
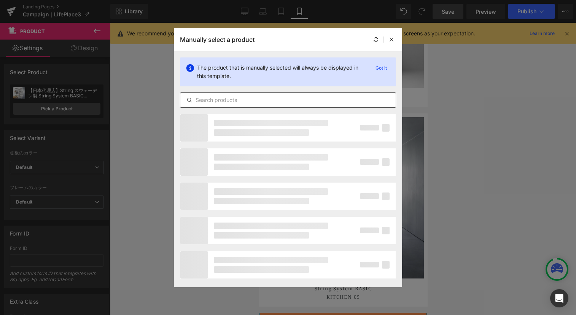
click at [215, 98] on input "text" at bounding box center [287, 99] width 215 height 9
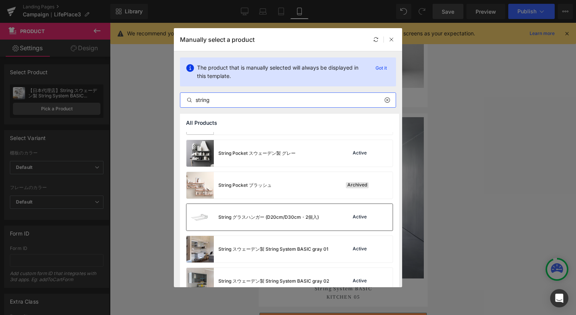
scroll to position [38, 0]
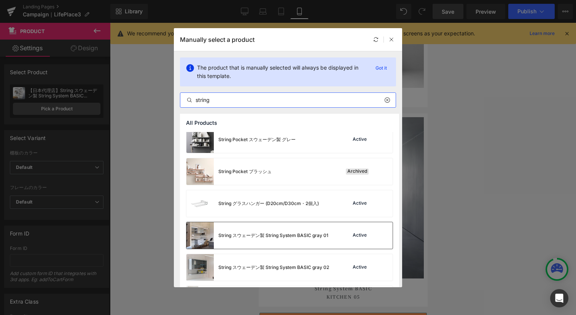
type input "string"
click at [288, 231] on div "String スウェーデン製 String System BASIC gray 01" at bounding box center [257, 235] width 142 height 27
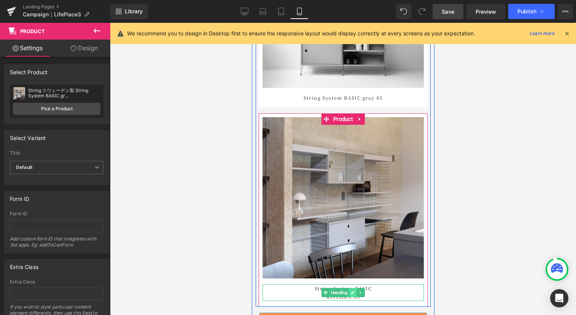
click at [351, 293] on icon at bounding box center [353, 293] width 4 height 4
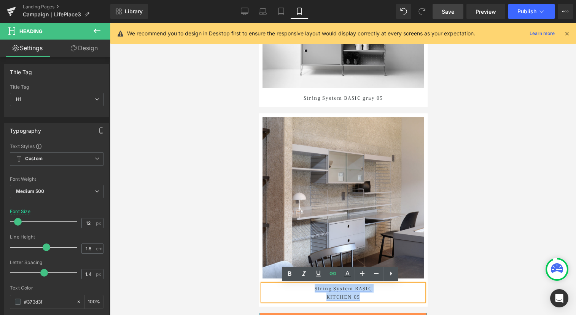
drag, startPoint x: 358, startPoint y: 295, endPoint x: 313, endPoint y: 289, distance: 44.9
click at [313, 289] on h1 "String System BASIC KITCHEN 05" at bounding box center [342, 292] width 161 height 16
paste div
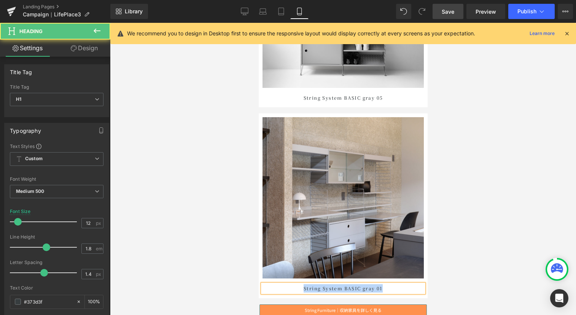
drag, startPoint x: 386, startPoint y: 288, endPoint x: 550, endPoint y: 307, distance: 164.6
click at [296, 290] on h1 "String System BASIC gray 01" at bounding box center [342, 288] width 161 height 8
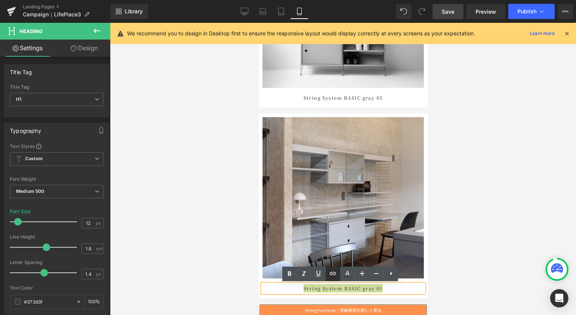
click at [332, 273] on icon at bounding box center [333, 273] width 6 height 3
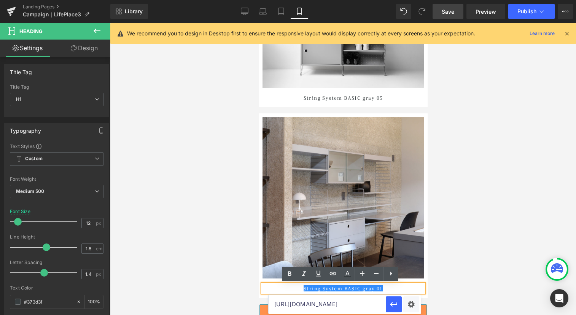
click at [320, 300] on input "[URL][DOMAIN_NAME]" at bounding box center [327, 304] width 117 height 19
paste input "[URL][DOMAIN_NAME]"
type input "[URL][DOMAIN_NAME]"
click at [396, 305] on icon "button" at bounding box center [393, 304] width 9 height 9
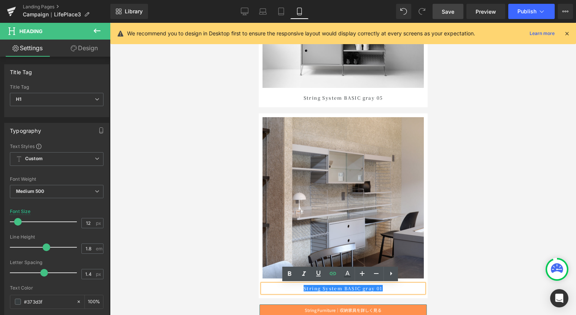
scroll to position [0, 0]
click at [466, 205] on div at bounding box center [343, 169] width 466 height 292
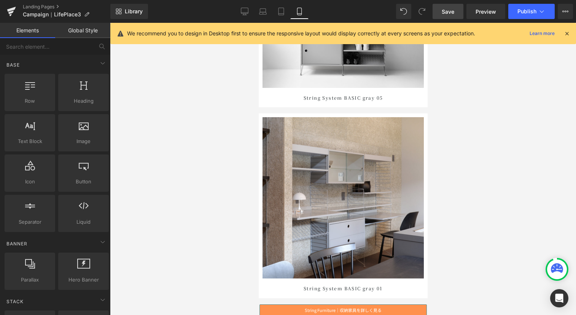
click at [453, 14] on span "Save" at bounding box center [448, 12] width 13 height 8
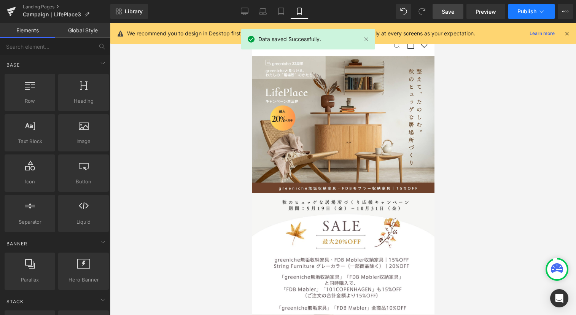
click at [547, 7] on button "Publish" at bounding box center [531, 11] width 46 height 15
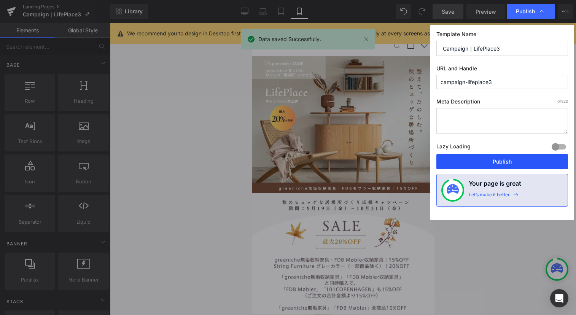
click at [507, 160] on button "Publish" at bounding box center [502, 161] width 132 height 15
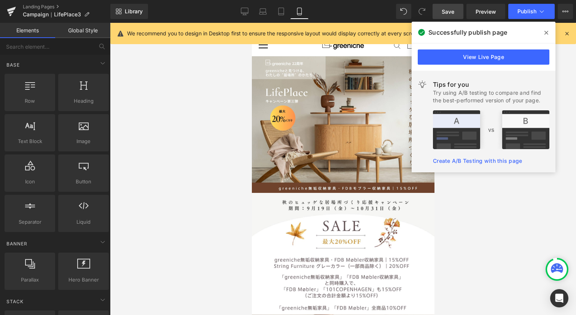
click at [214, 157] on div at bounding box center [343, 169] width 466 height 292
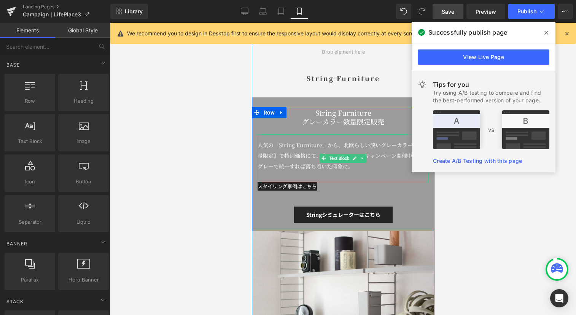
scroll to position [4093, 0]
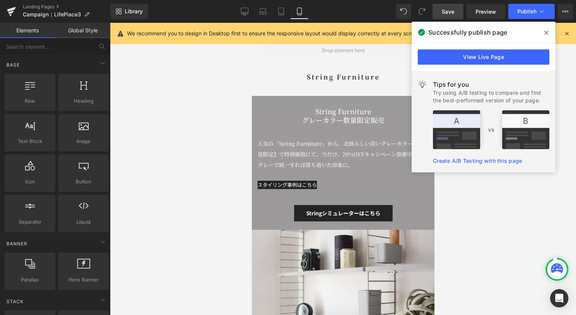
click at [545, 32] on icon at bounding box center [546, 33] width 4 height 4
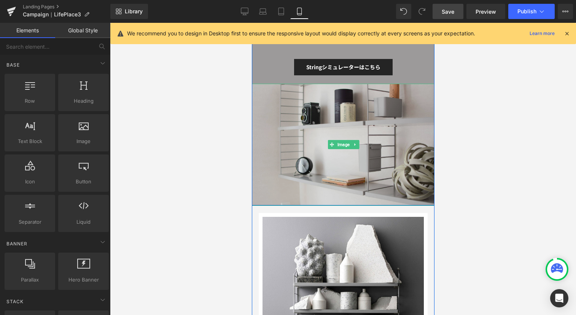
scroll to position [4114, 0]
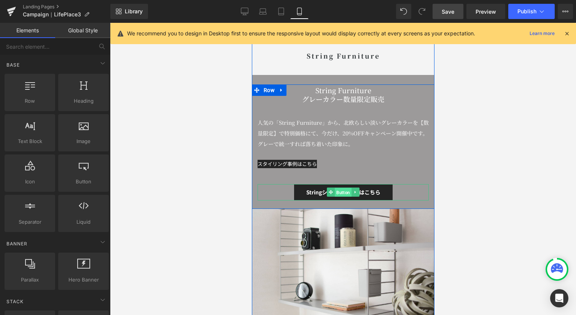
click at [337, 191] on span "Button" at bounding box center [342, 192] width 17 height 9
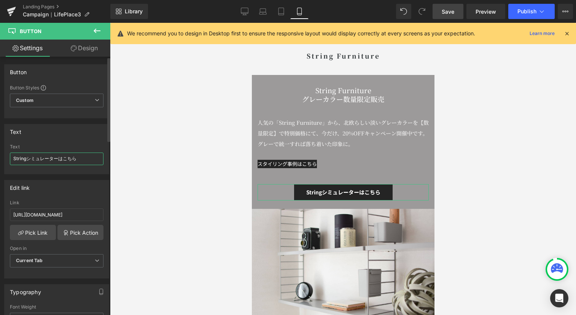
drag, startPoint x: 29, startPoint y: 156, endPoint x: 91, endPoint y: 158, distance: 62.8
click at [91, 158] on input "Stringシミュレーターはこちら" at bounding box center [57, 159] width 94 height 13
type input "Stringグレーカラーを見る"
click at [62, 212] on input "[URL][DOMAIN_NAME]" at bounding box center [57, 214] width 94 height 13
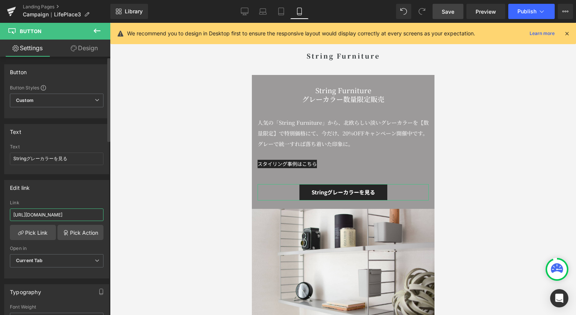
click at [62, 212] on input "[URL][DOMAIN_NAME]" at bounding box center [57, 214] width 94 height 13
paste input "collections/string-gray-campaign-2025"
type input "[URL][DOMAIN_NAME]"
click at [67, 202] on div "Link" at bounding box center [57, 202] width 94 height 5
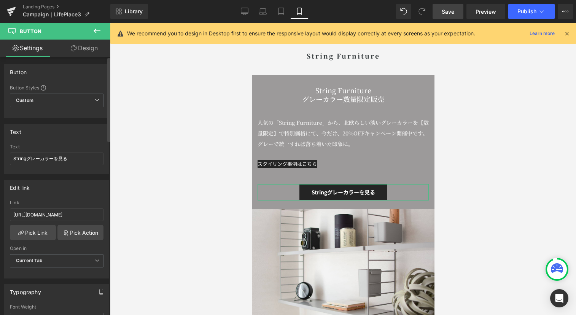
scroll to position [0, 0]
click at [447, 17] on link "Save" at bounding box center [447, 11] width 31 height 15
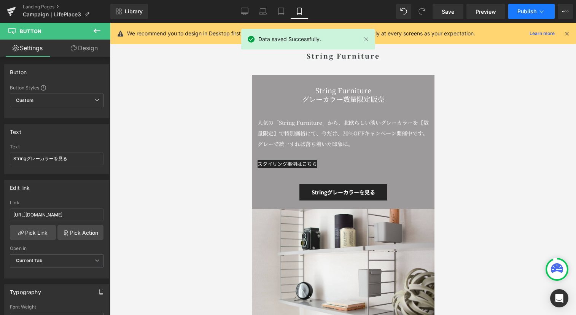
click at [532, 11] on span "Publish" at bounding box center [526, 11] width 19 height 6
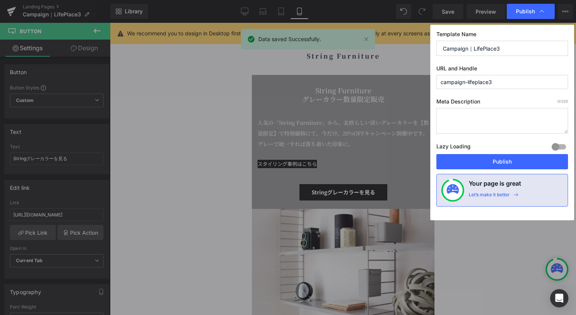
click at [493, 154] on button "Publish" at bounding box center [502, 161] width 132 height 15
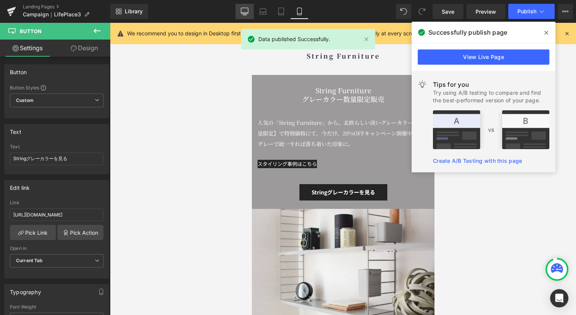
click at [246, 13] on icon at bounding box center [244, 13] width 7 height 0
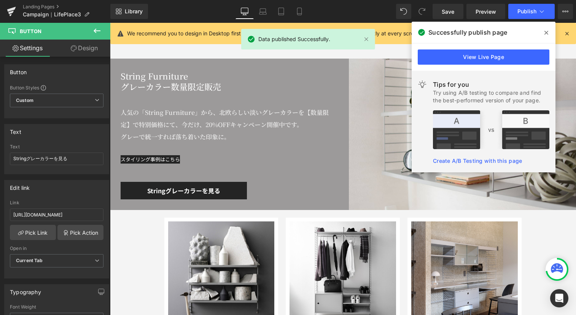
scroll to position [3939, 0]
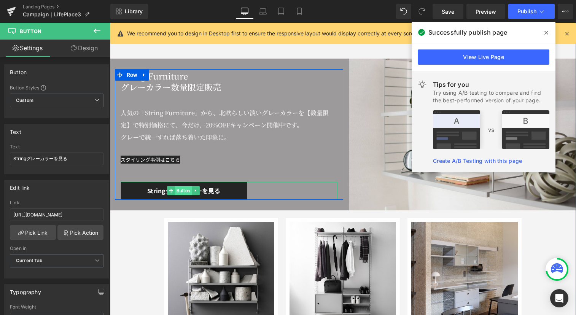
click at [185, 188] on span "Button" at bounding box center [183, 190] width 17 height 9
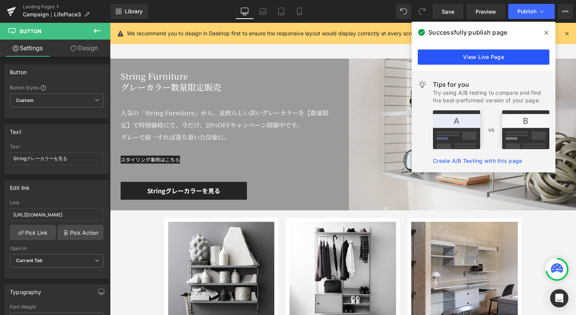
click at [501, 56] on link "View Live Page" at bounding box center [484, 56] width 132 height 15
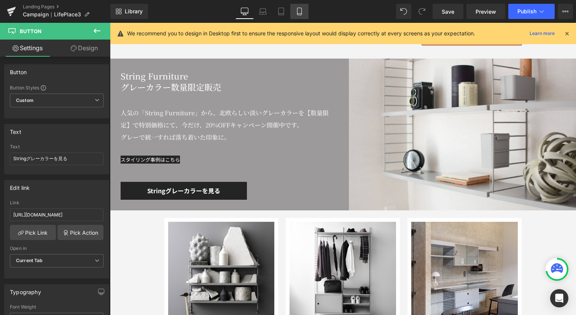
click at [298, 8] on icon at bounding box center [300, 12] width 8 height 8
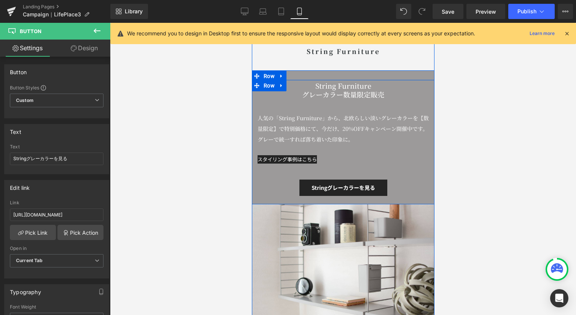
scroll to position [4194, 0]
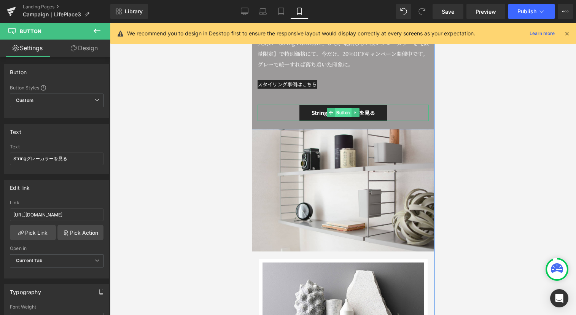
click at [341, 113] on span "Button" at bounding box center [342, 112] width 17 height 9
click at [58, 160] on input "Stringグレーカラーを見る" at bounding box center [57, 159] width 94 height 13
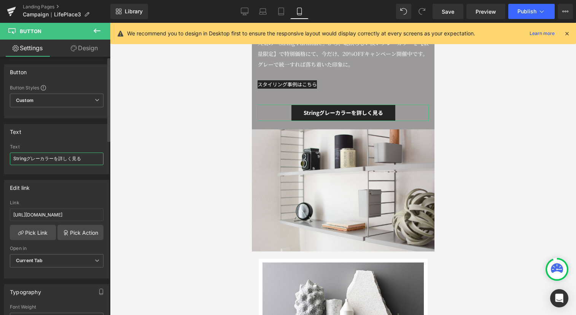
type input "Stringグレーカラーを詳しく見る"
click at [53, 145] on div "Text" at bounding box center [57, 146] width 94 height 5
click at [448, 16] on link "Save" at bounding box center [447, 11] width 31 height 15
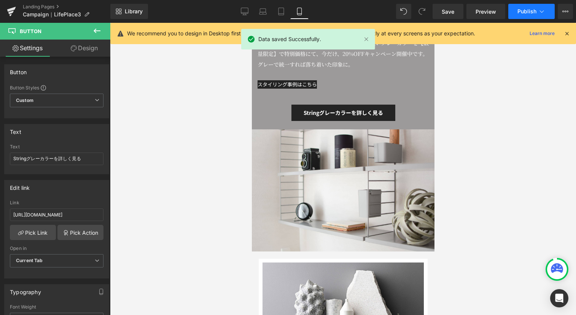
click at [529, 10] on span "Publish" at bounding box center [526, 11] width 19 height 6
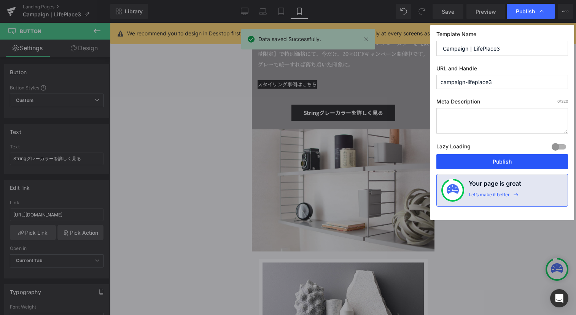
click at [499, 167] on button "Publish" at bounding box center [502, 161] width 132 height 15
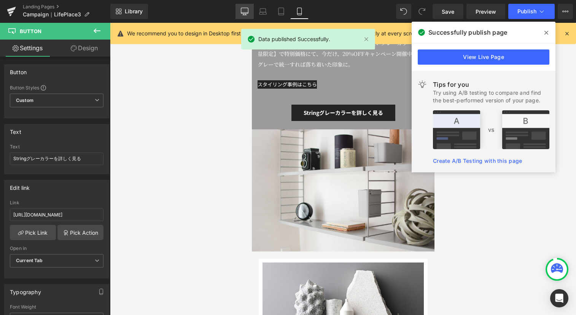
click at [240, 14] on link "Desktop" at bounding box center [244, 11] width 18 height 15
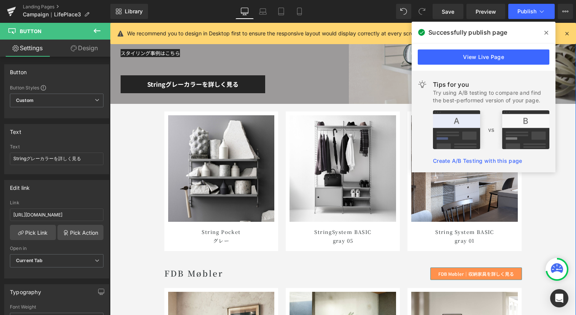
scroll to position [4158, 0]
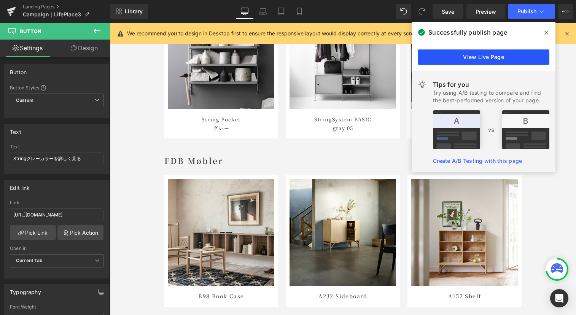
click at [454, 52] on link "View Live Page" at bounding box center [484, 56] width 132 height 15
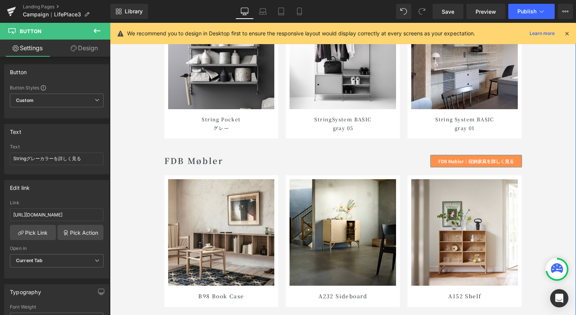
scroll to position [4070, 0]
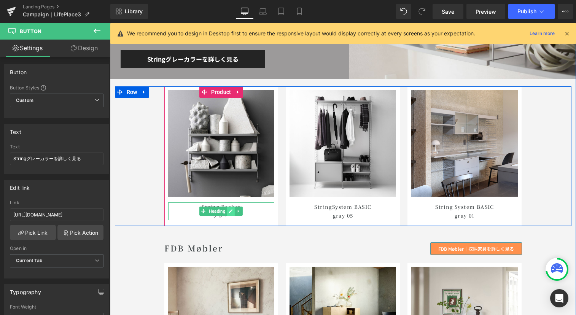
click at [229, 212] on icon at bounding box center [231, 211] width 4 height 5
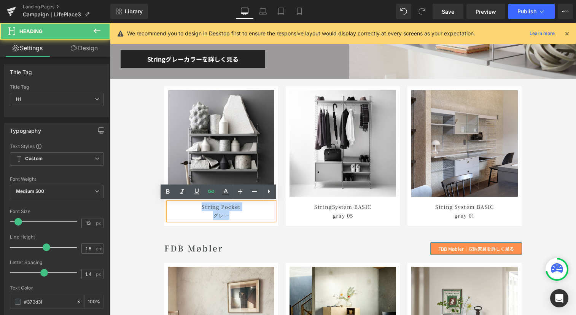
drag, startPoint x: 229, startPoint y: 214, endPoint x: 197, endPoint y: 209, distance: 32.4
click at [197, 209] on h1 "String Pocket グレ ー" at bounding box center [221, 211] width 106 height 18
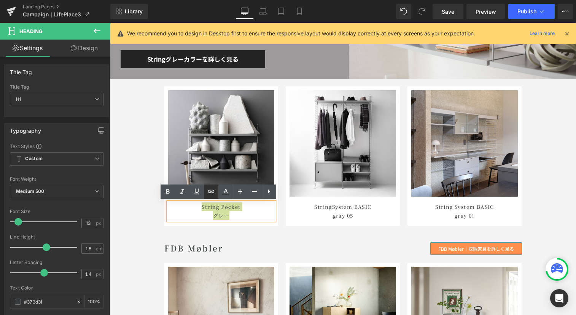
click at [213, 194] on icon at bounding box center [211, 191] width 9 height 9
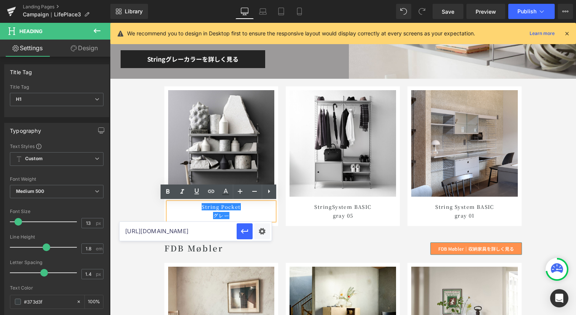
click at [204, 227] on input "[URL][DOMAIN_NAME]" at bounding box center [177, 231] width 117 height 19
paste input "[URL][DOMAIN_NAME]"
type input "[URL][DOMAIN_NAME]"
click at [238, 233] on button "button" at bounding box center [245, 231] width 16 height 16
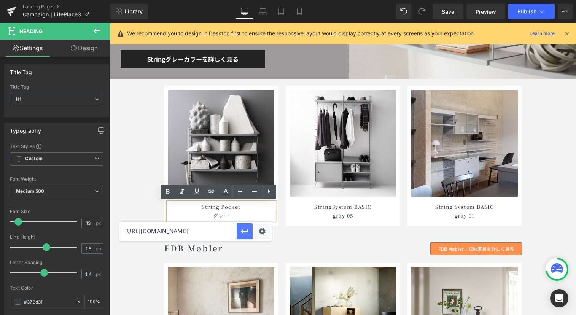
scroll to position [0, 0]
click at [258, 238] on div "北欧インテリアの収納家具代表ブランド Heading [PERSON_NAME] & SØN Heading [PERSON_NAME] & [PERSON_…" at bounding box center [343, 136] width 466 height 871
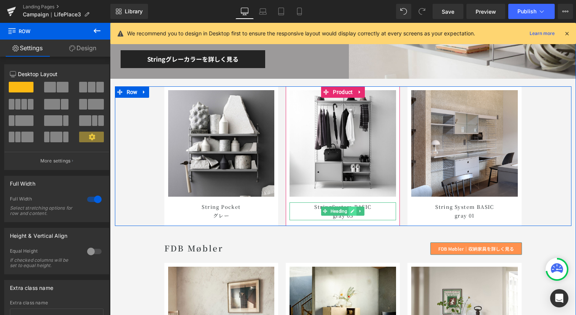
click at [351, 210] on icon at bounding box center [353, 211] width 4 height 5
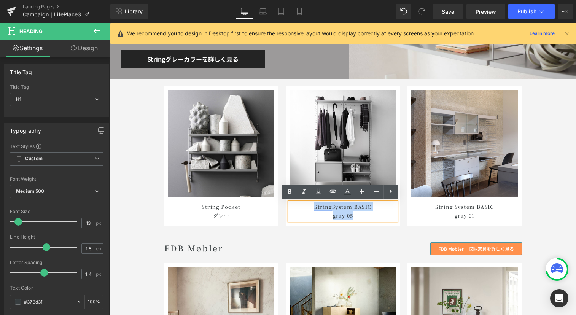
drag, startPoint x: 352, startPoint y: 213, endPoint x: 310, endPoint y: 208, distance: 42.1
click at [310, 208] on h1 "String System BASIC gray 05" at bounding box center [342, 211] width 106 height 18
click at [332, 194] on icon at bounding box center [332, 191] width 9 height 9
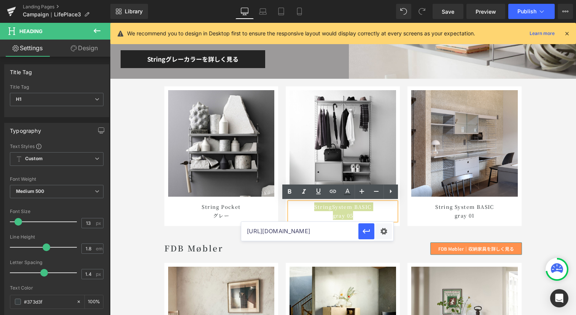
click at [278, 234] on input "[URL][DOMAIN_NAME]" at bounding box center [299, 231] width 117 height 19
paste input "[URL][DOMAIN_NAME]"
click at [366, 226] on button "button" at bounding box center [366, 231] width 16 height 16
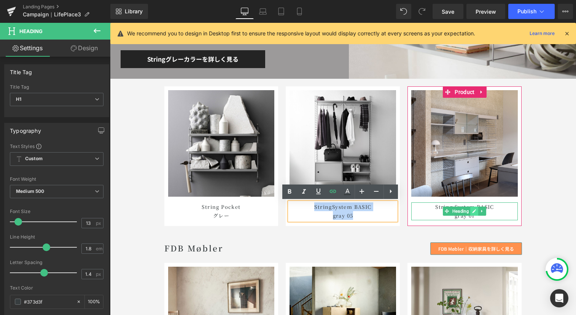
click at [472, 213] on icon at bounding box center [474, 211] width 4 height 5
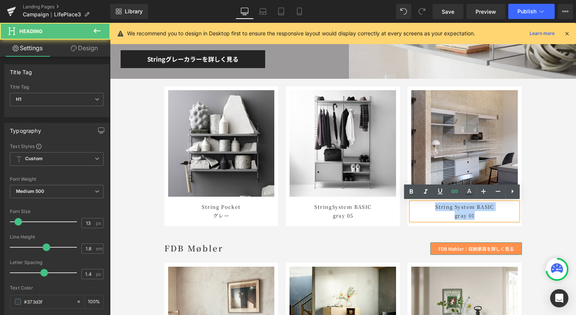
drag, startPoint x: 475, startPoint y: 214, endPoint x: 431, endPoint y: 202, distance: 45.9
click at [431, 202] on h1 "String System BASIC gray 01" at bounding box center [464, 211] width 106 height 18
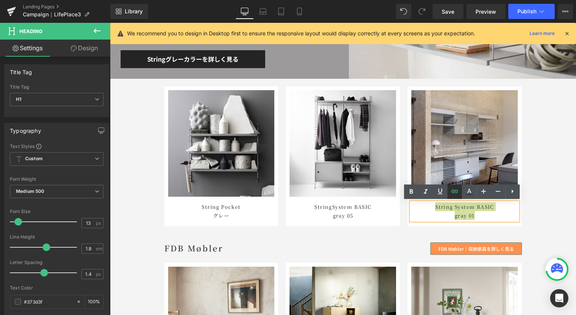
click at [451, 195] on icon at bounding box center [454, 191] width 9 height 9
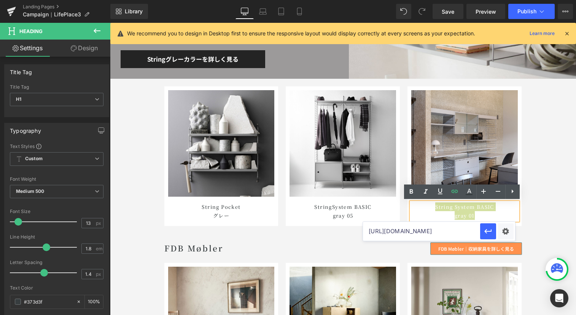
click at [387, 234] on input "[URL][DOMAIN_NAME]" at bounding box center [421, 231] width 117 height 19
type input "[URL][DOMAIN_NAME]"
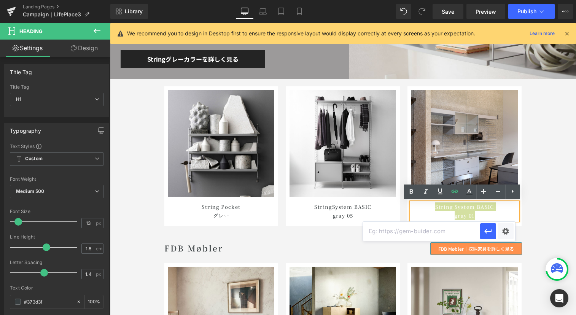
paste input "[URL][DOMAIN_NAME]"
type input "[URL][DOMAIN_NAME]"
click at [483, 229] on button "button" at bounding box center [488, 231] width 16 height 16
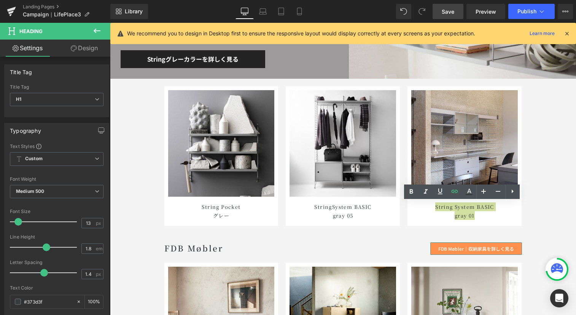
click at [456, 11] on link "Save" at bounding box center [447, 11] width 31 height 15
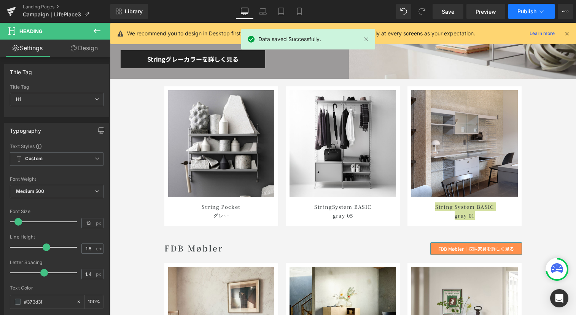
click at [543, 6] on button "Publish" at bounding box center [531, 11] width 46 height 15
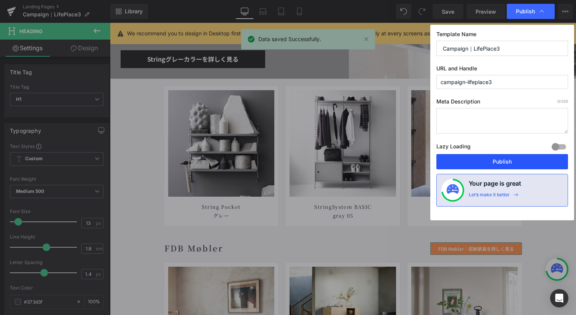
drag, startPoint x: 500, startPoint y: 156, endPoint x: 418, endPoint y: 160, distance: 83.0
click at [500, 156] on button "Publish" at bounding box center [502, 161] width 132 height 15
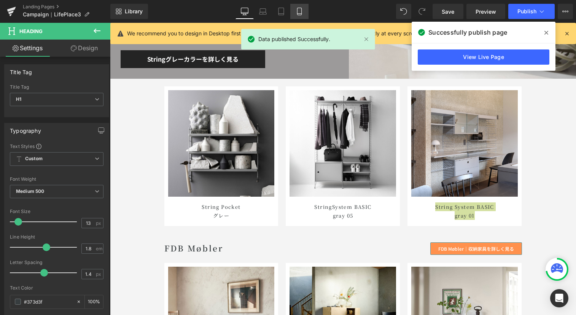
click at [300, 12] on icon at bounding box center [300, 12] width 8 height 8
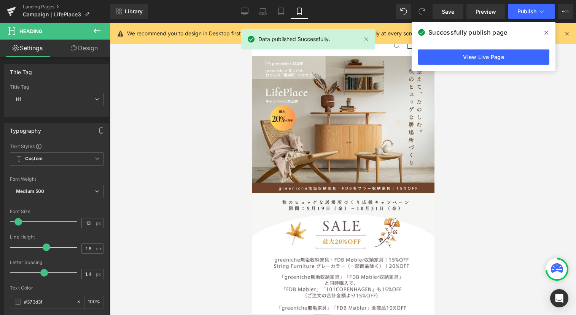
click at [300, 12] on icon at bounding box center [300, 12] width 8 height 8
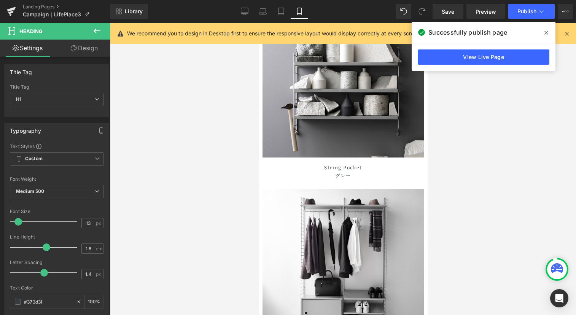
scroll to position [4614, 0]
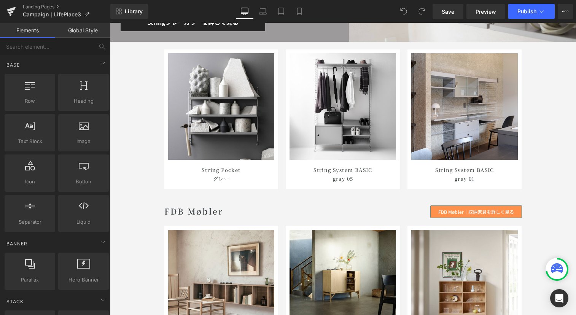
scroll to position [4006, 0]
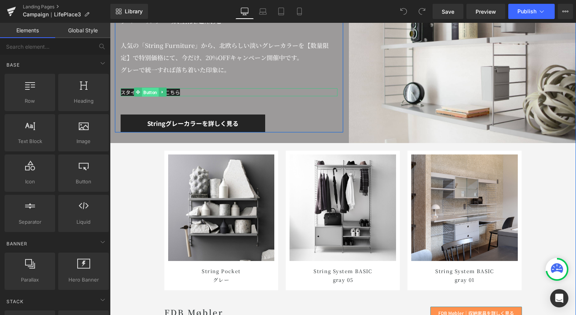
click at [143, 92] on span "Button" at bounding box center [150, 92] width 17 height 9
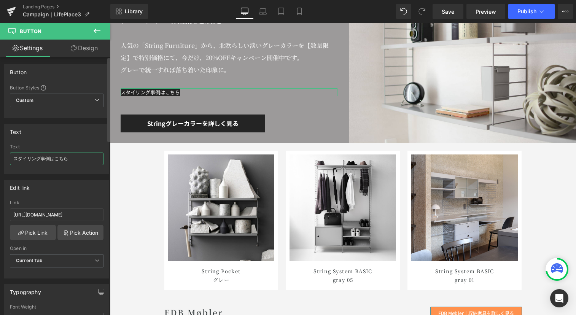
click at [61, 155] on input "スタイリング事例はこちら" at bounding box center [57, 159] width 94 height 13
paste input "String Furnitureスタイリング事例を見る"
type input "String Furnitureスタイリング事例を見る"
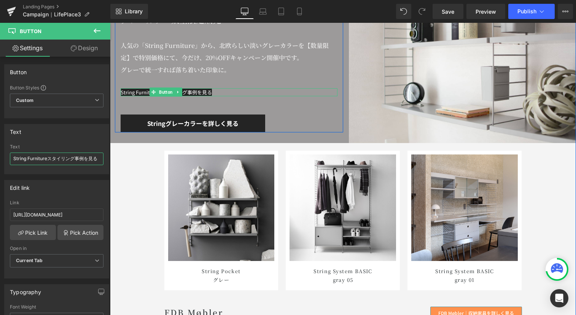
scroll to position [4001, 0]
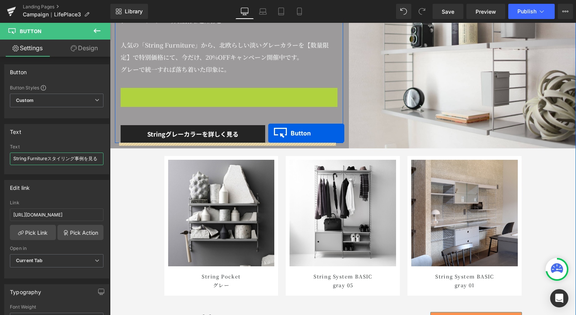
drag, startPoint x: 148, startPoint y: 92, endPoint x: 268, endPoint y: 133, distance: 126.6
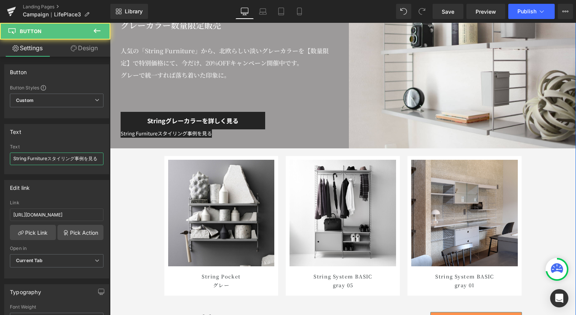
scroll to position [4006, 0]
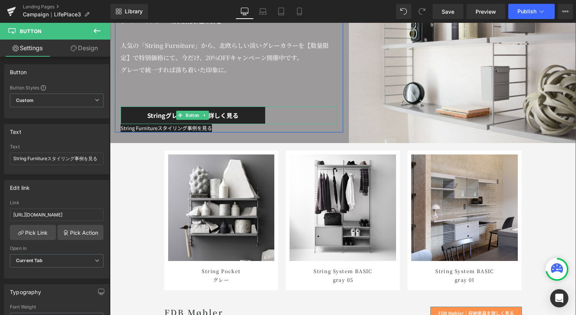
click at [280, 114] on div "Stringグレーカラーを詳しく見る" at bounding box center [229, 114] width 217 height 17
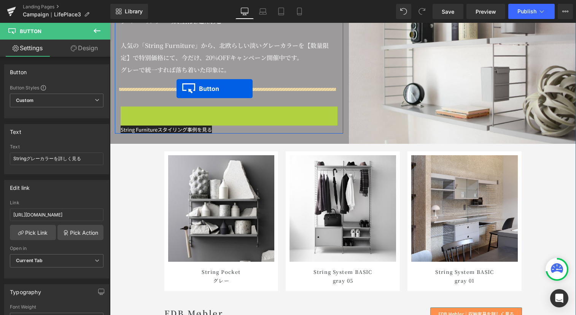
drag, startPoint x: 178, startPoint y: 116, endPoint x: 176, endPoint y: 89, distance: 27.8
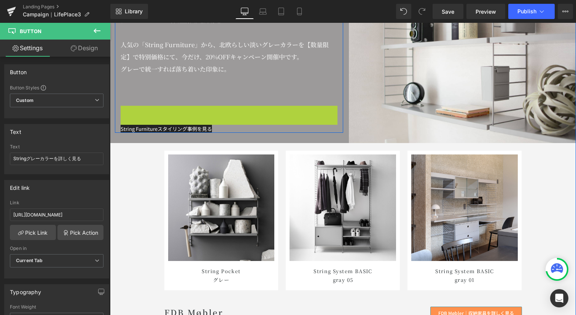
scroll to position [4005, 0]
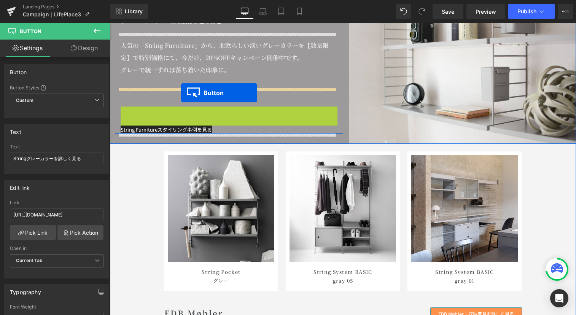
drag, startPoint x: 178, startPoint y: 117, endPoint x: 181, endPoint y: 93, distance: 24.2
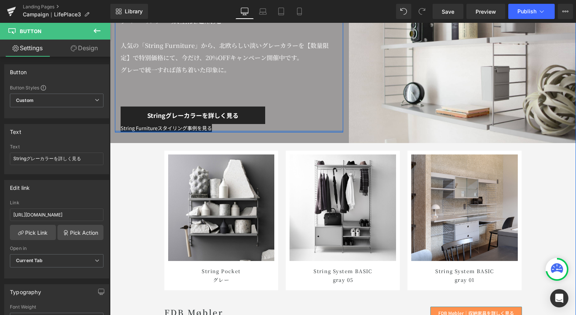
scroll to position [4001, 0]
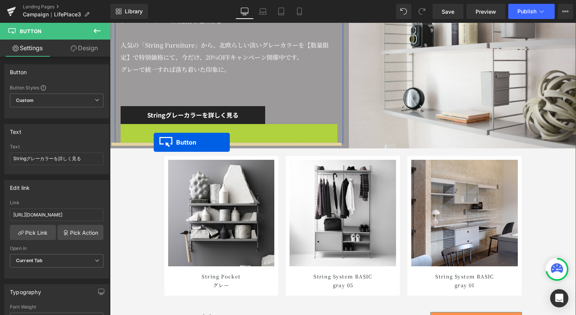
drag, startPoint x: 151, startPoint y: 129, endPoint x: 154, endPoint y: 142, distance: 13.2
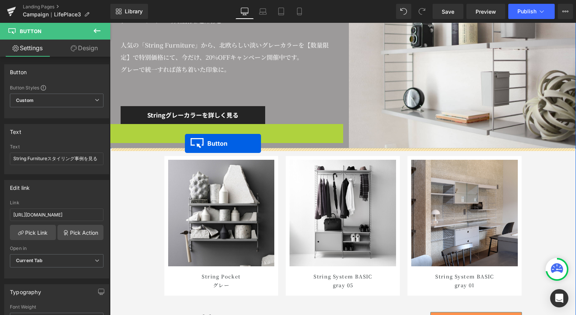
drag, startPoint x: 141, startPoint y: 129, endPoint x: 185, endPoint y: 143, distance: 46.4
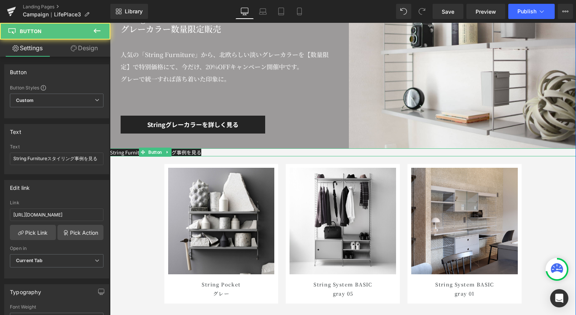
scroll to position [4010, 0]
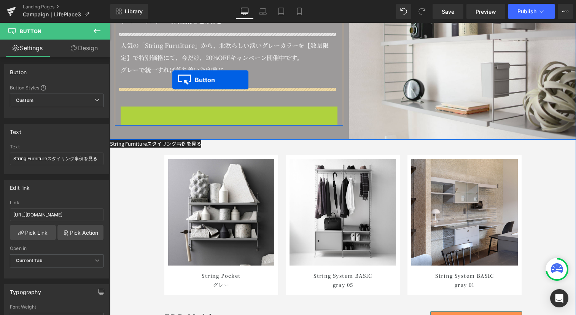
drag, startPoint x: 177, startPoint y: 113, endPoint x: 172, endPoint y: 80, distance: 33.5
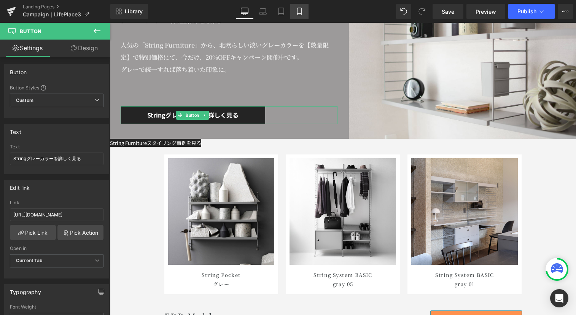
click at [303, 6] on link "Mobile" at bounding box center [299, 11] width 18 height 15
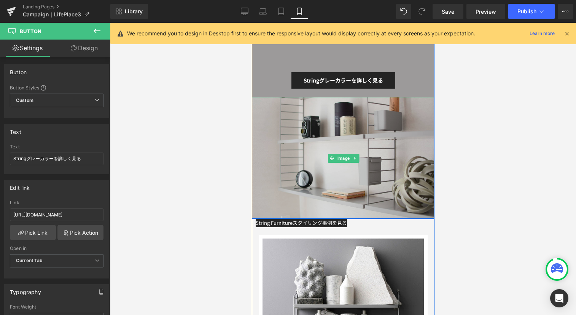
scroll to position [4231, 0]
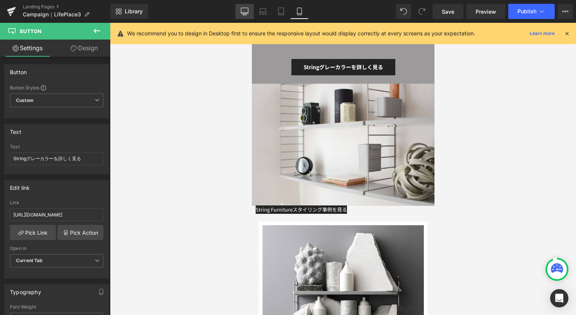
click at [241, 10] on icon at bounding box center [245, 12] width 8 height 8
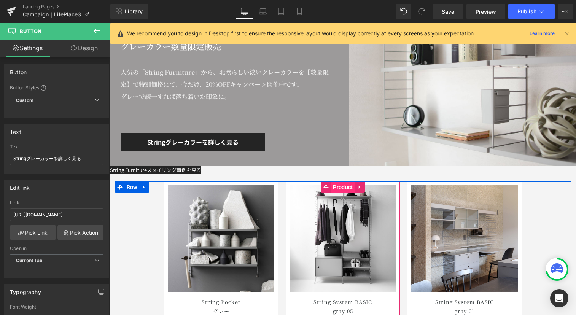
scroll to position [3967, 0]
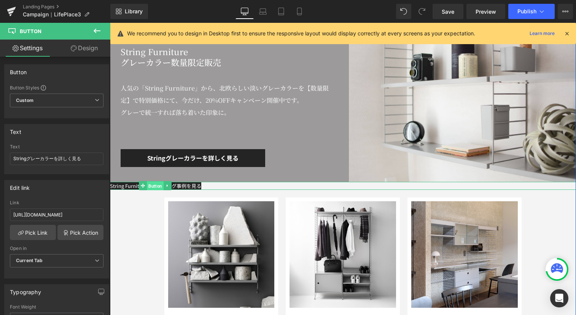
click at [154, 186] on span "Button" at bounding box center [155, 185] width 17 height 9
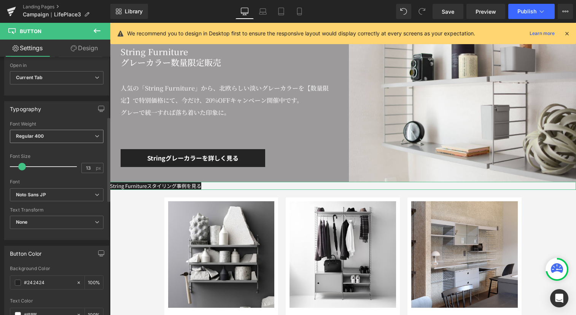
scroll to position [286, 0]
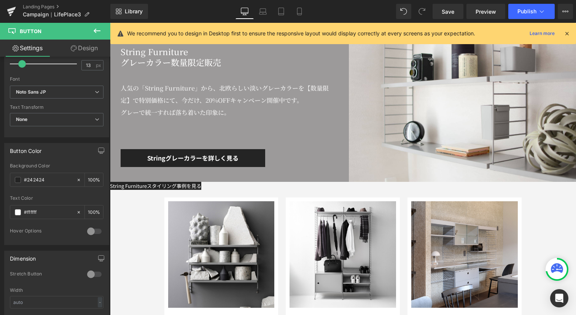
click at [98, 30] on icon at bounding box center [97, 31] width 7 height 5
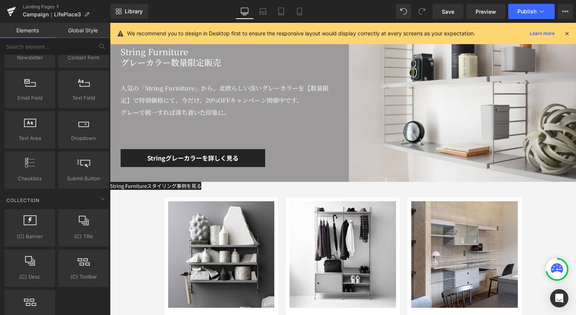
scroll to position [0, 0]
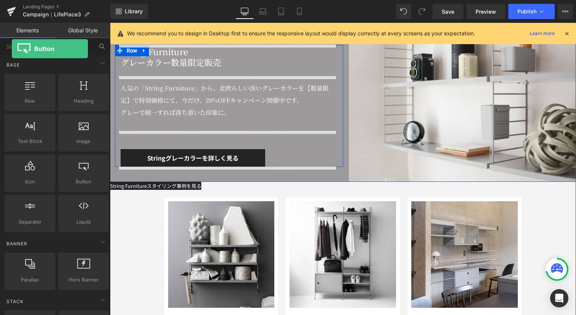
drag, startPoint x: 83, startPoint y: 167, endPoint x: 12, endPoint y: 49, distance: 138.2
click at [12, 49] on div "Base Row rows, columns, layouts, div Heading headings, titles, h1,h2,h3,h4,h5,h…" at bounding box center [55, 186] width 110 height 296
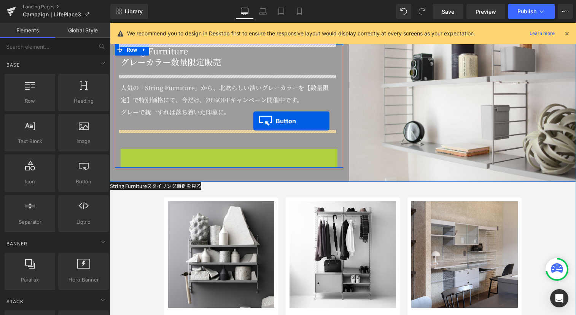
drag, startPoint x: 178, startPoint y: 157, endPoint x: 253, endPoint y: 121, distance: 84.0
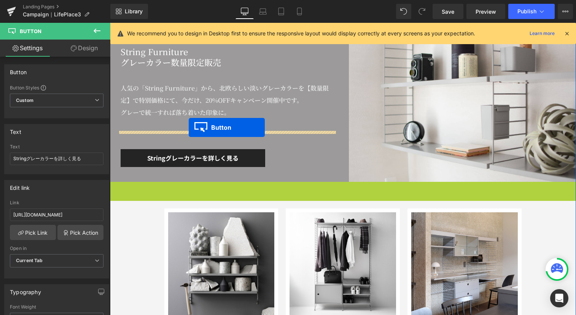
drag, startPoint x: 140, startPoint y: 186, endPoint x: 189, endPoint y: 127, distance: 76.2
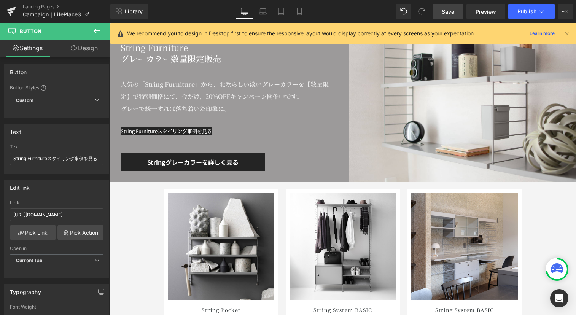
click at [443, 10] on span "Save" at bounding box center [448, 12] width 13 height 8
